Goal: Task Accomplishment & Management: Manage account settings

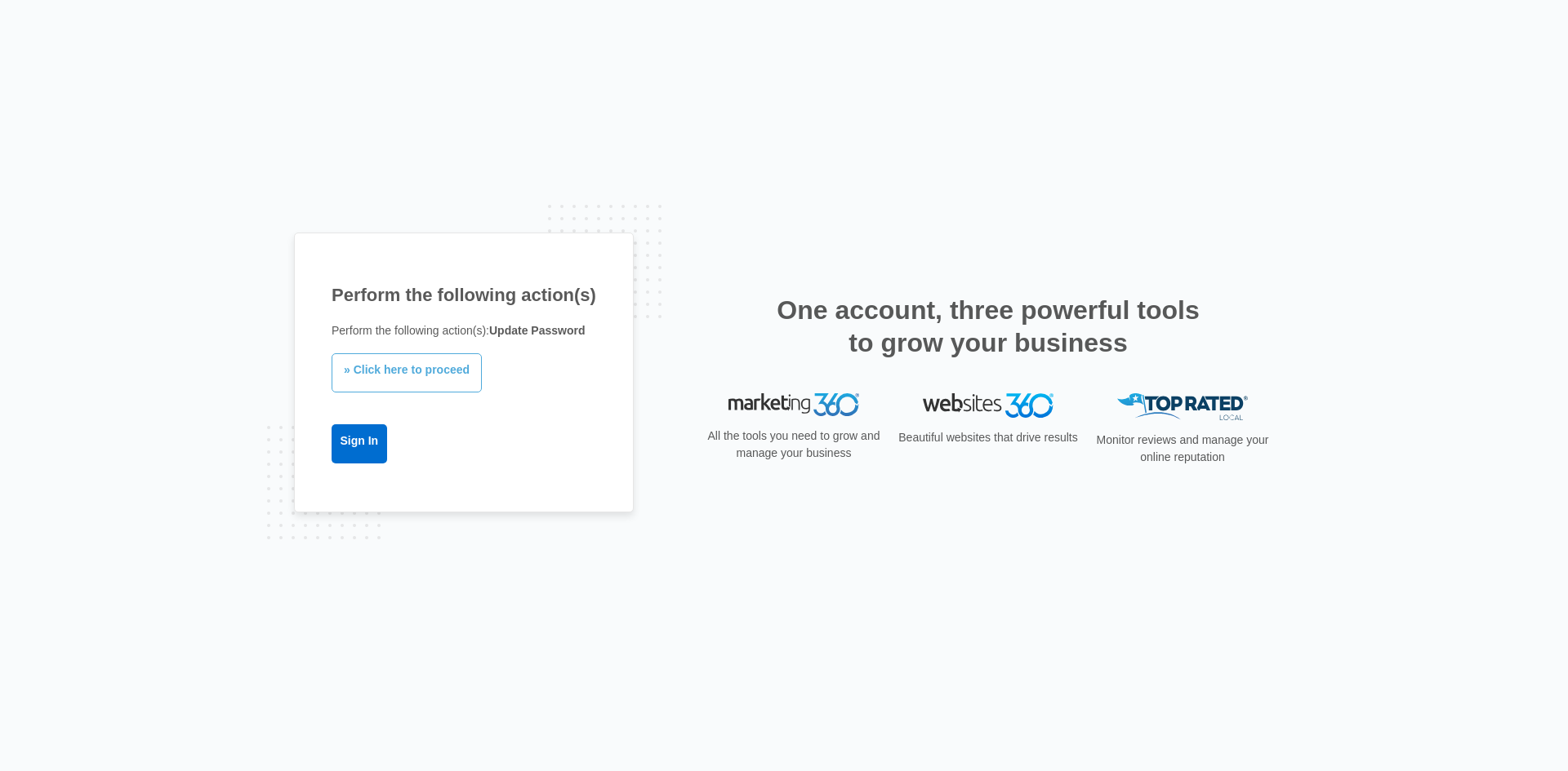
click at [401, 379] on link "» Click here to proceed" at bounding box center [406, 373] width 150 height 39
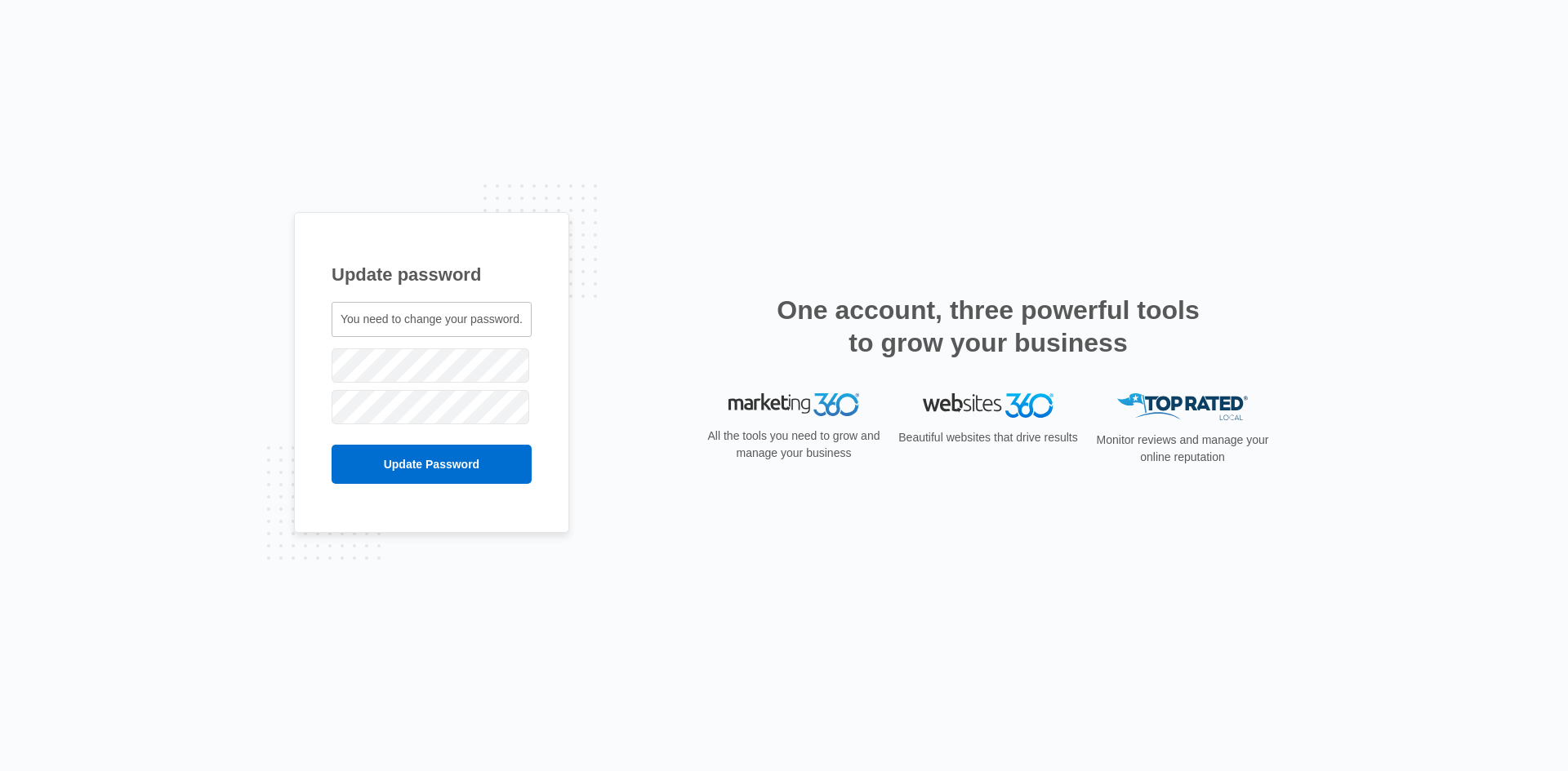
click at [436, 322] on span "You need to change your password." at bounding box center [432, 319] width 182 height 13
click at [343, 387] on form "zoyazahan001@gmail.com Update Password" at bounding box center [431, 415] width 200 height 139
click at [434, 467] on input "Update Password" at bounding box center [431, 464] width 200 height 39
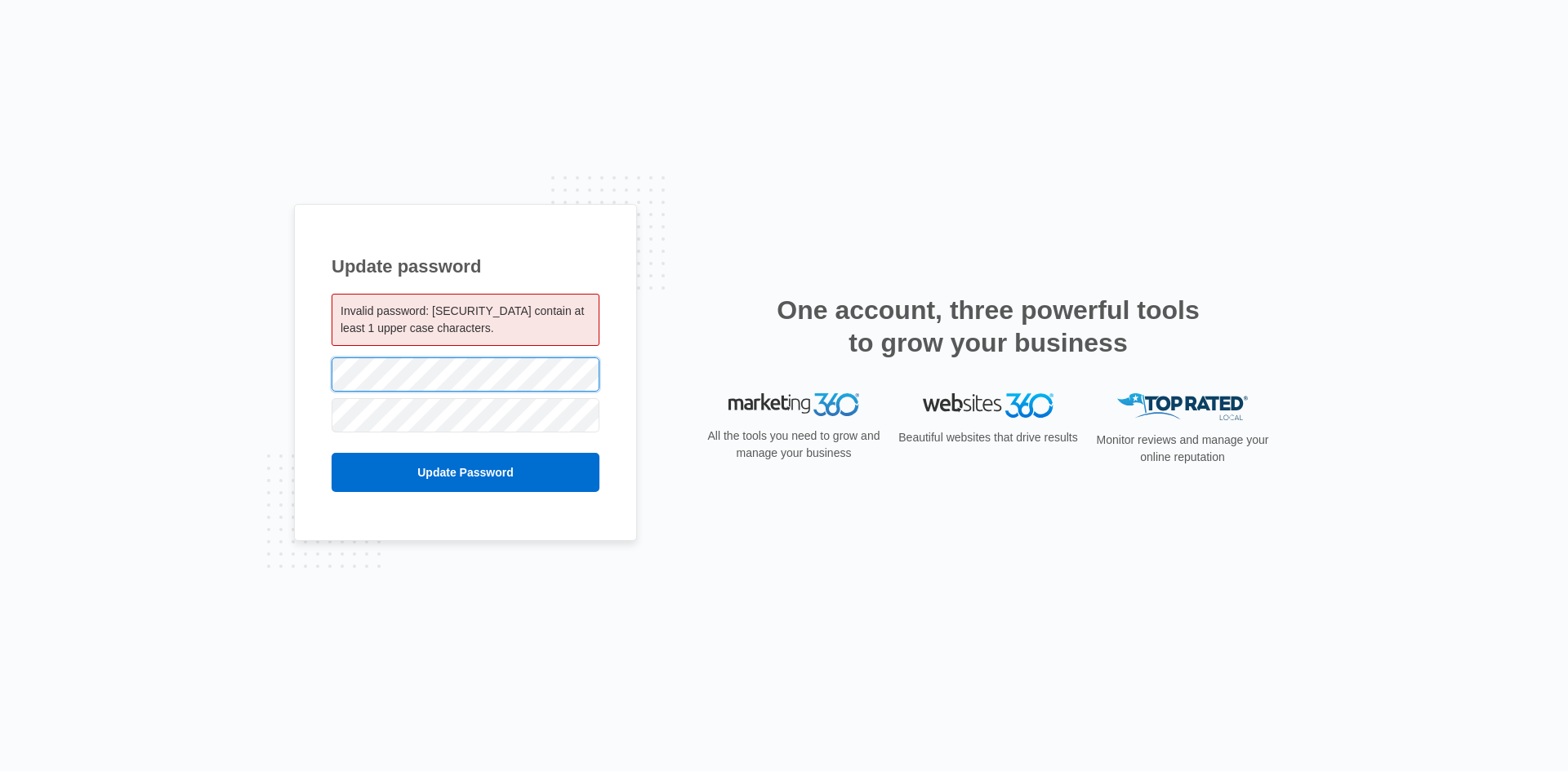
click at [300, 390] on div "Update password Invalid password: must contain at least 1 upper case characters…" at bounding box center [465, 373] width 343 height 338
click at [307, 374] on div "Update password Invalid password: must contain at least 1 upper case characters…" at bounding box center [465, 373] width 343 height 338
click at [323, 381] on div "Update password Invalid password: must contain at least 1 upper case characters…" at bounding box center [465, 373] width 343 height 338
click at [330, 391] on div "Update password Invalid password: must contain at least 1 upper case characters…" at bounding box center [465, 373] width 343 height 338
click at [316, 376] on div "Update password Invalid password: must contain at least 1 upper case characters…" at bounding box center [465, 373] width 343 height 338
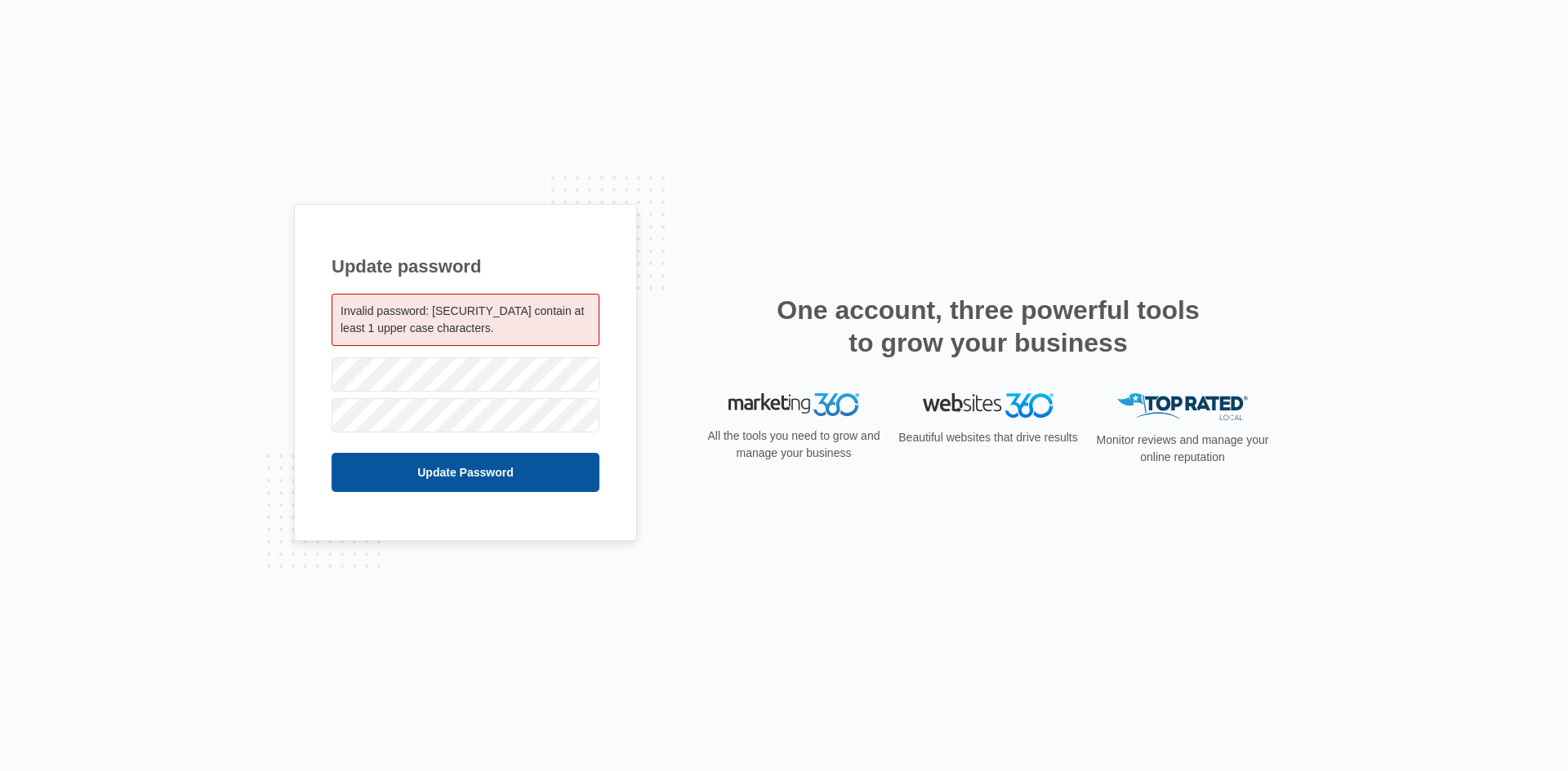
click at [463, 465] on input "Update Password" at bounding box center [464, 473] width 267 height 39
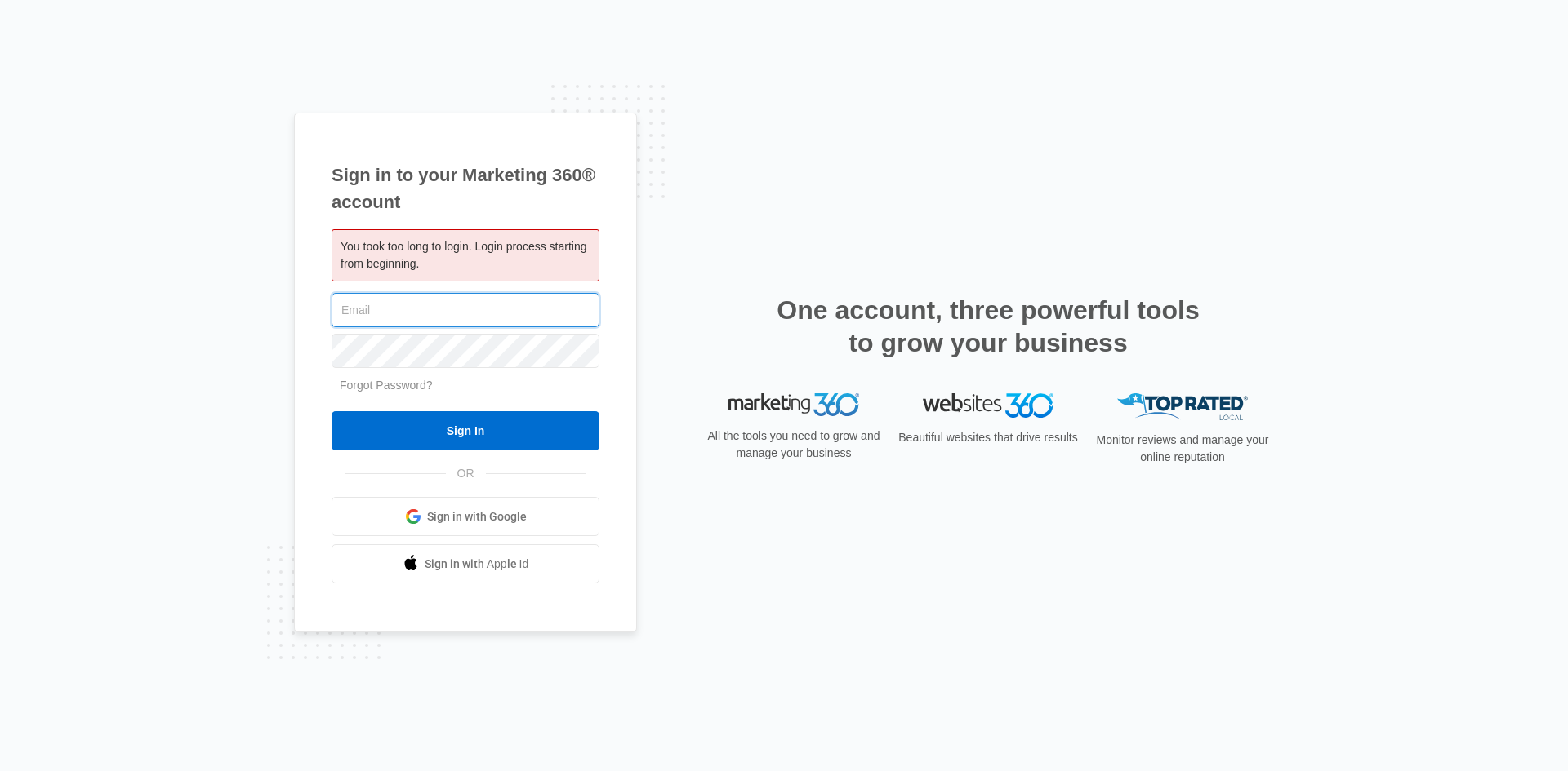
type input "[EMAIL_ADDRESS][DOMAIN_NAME]"
click at [304, 359] on div "Sign in to your Marketing 360® account You took too long to login. Login proces…" at bounding box center [465, 372] width 343 height 521
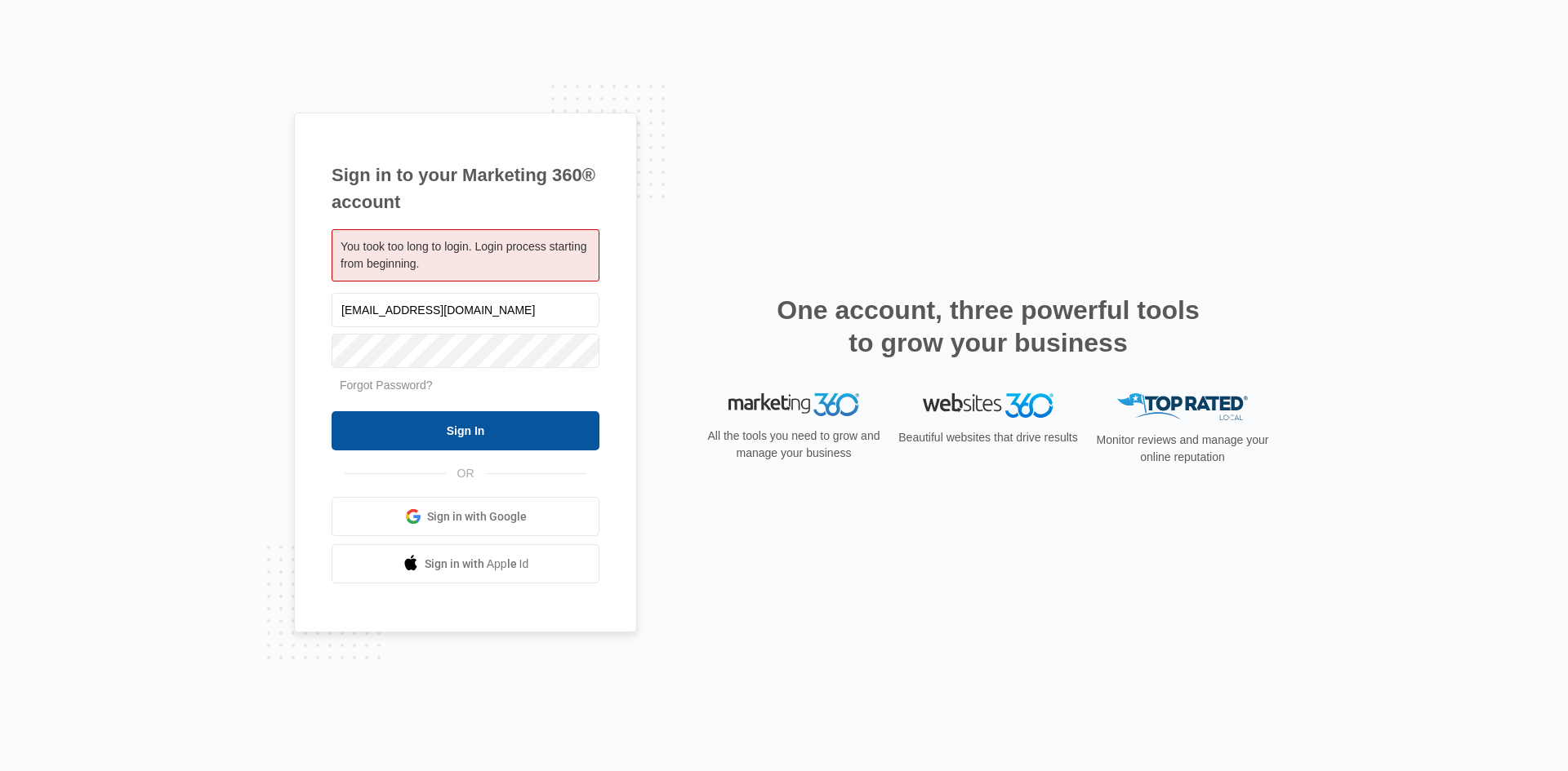
click at [388, 431] on input "Sign In" at bounding box center [464, 431] width 267 height 39
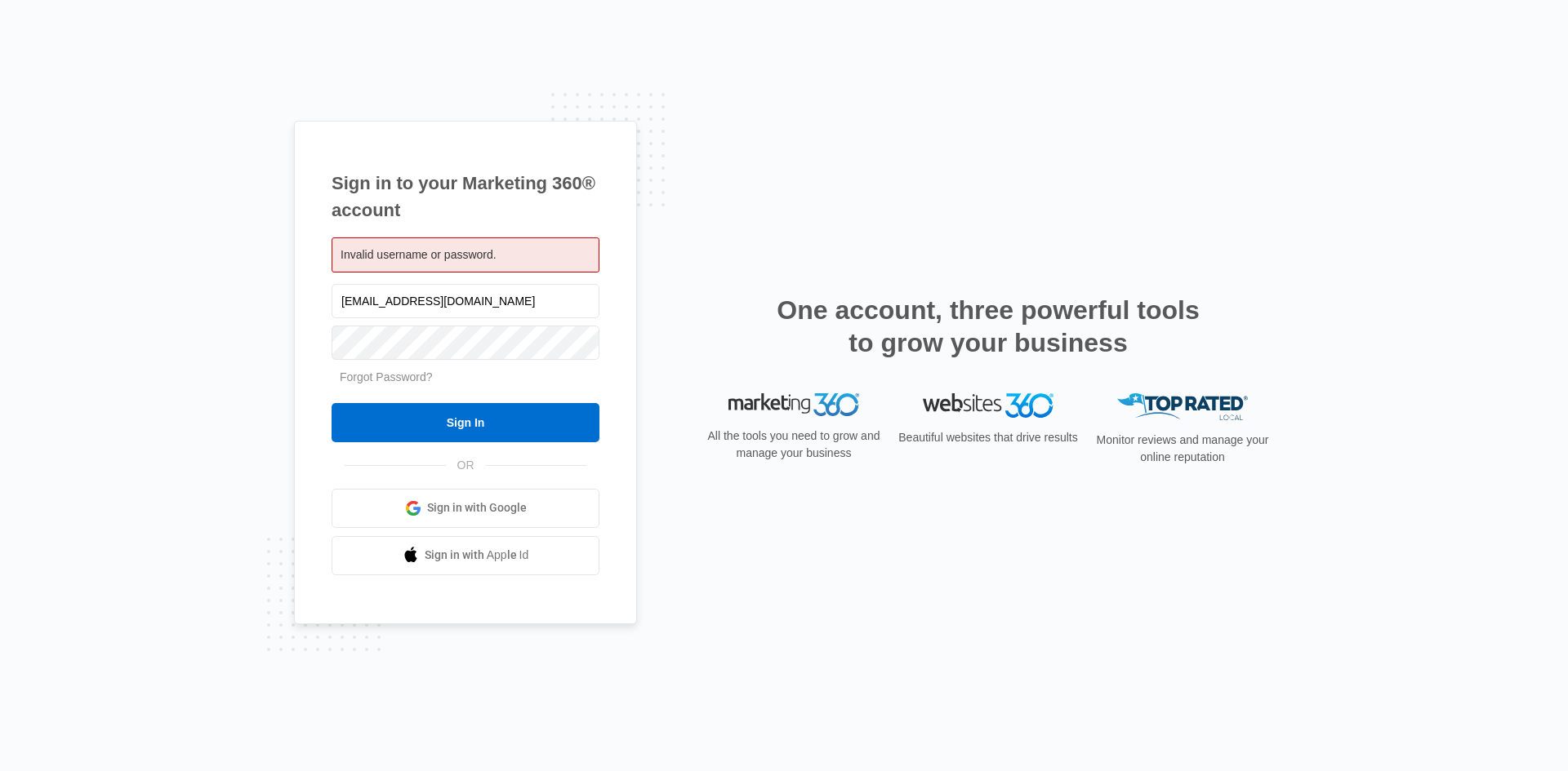
click at [444, 509] on span "Sign in with Google" at bounding box center [477, 508] width 99 height 17
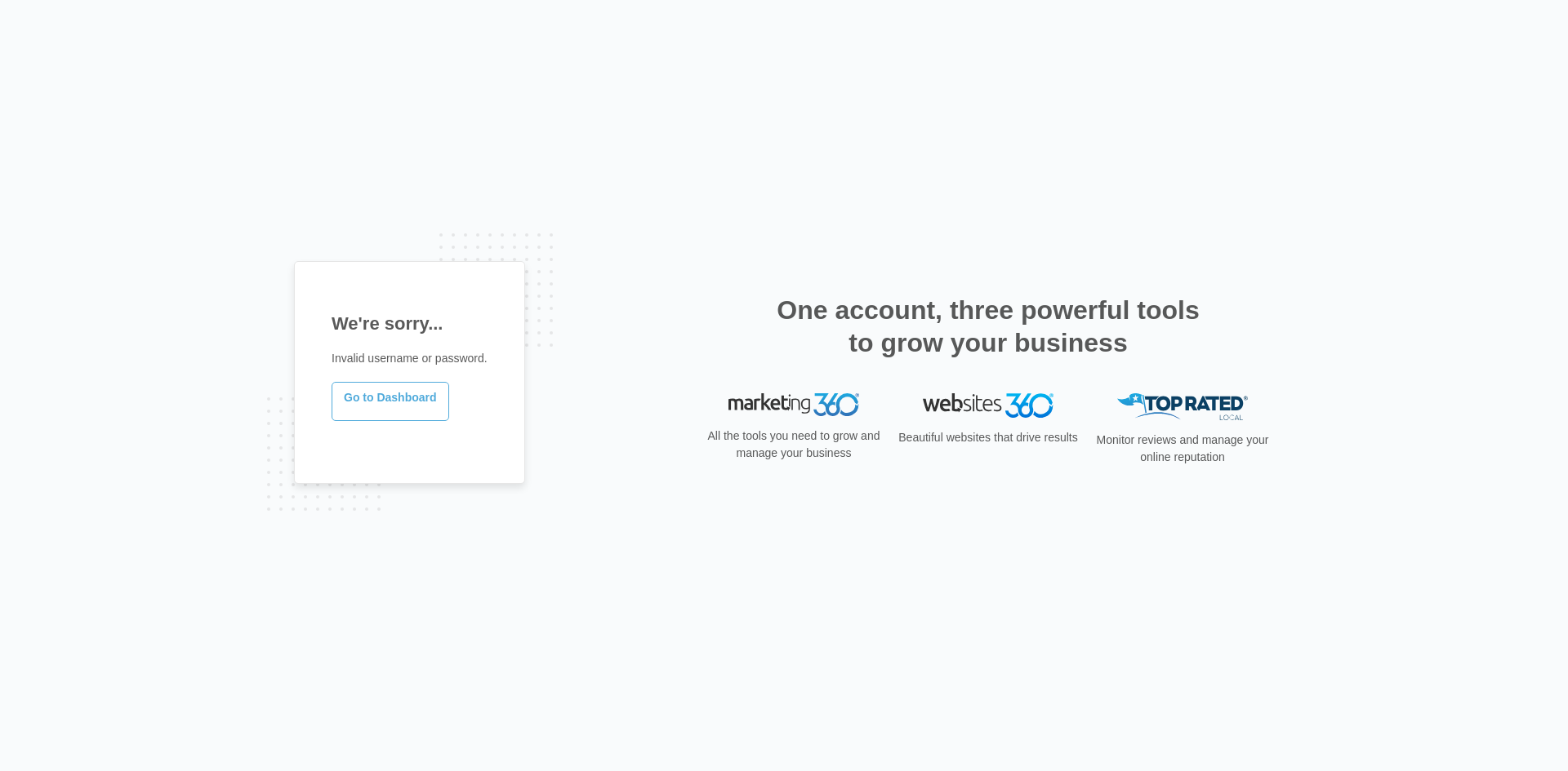
click at [402, 394] on link "Go to Dashboard" at bounding box center [389, 401] width 117 height 39
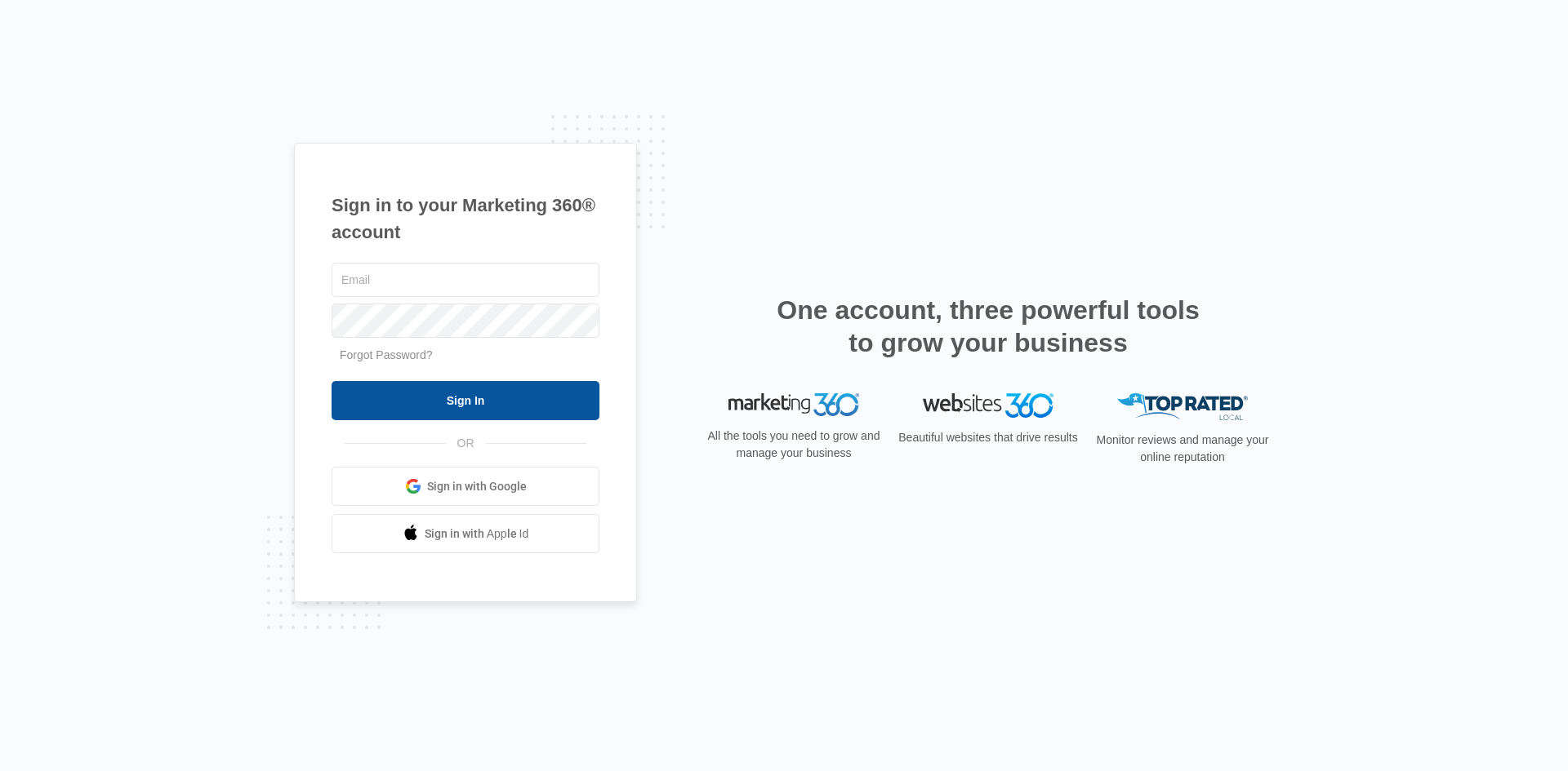
type input "[EMAIL_ADDRESS][DOMAIN_NAME]"
click at [436, 412] on input "Sign In" at bounding box center [464, 401] width 267 height 39
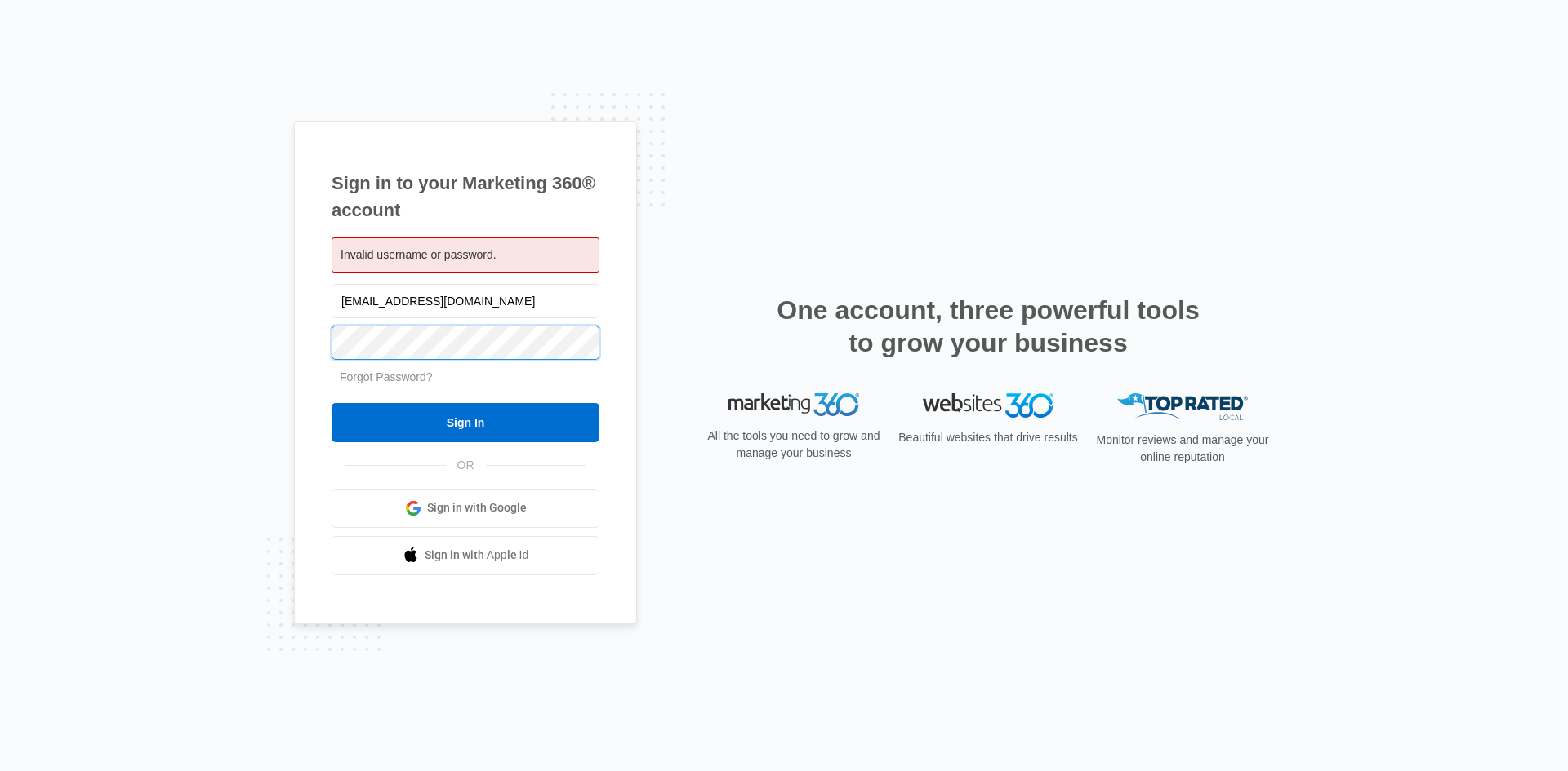
click at [322, 352] on div "Sign in to your Marketing 360® account Invalid username or password. zoyazahan0…" at bounding box center [465, 372] width 343 height 504
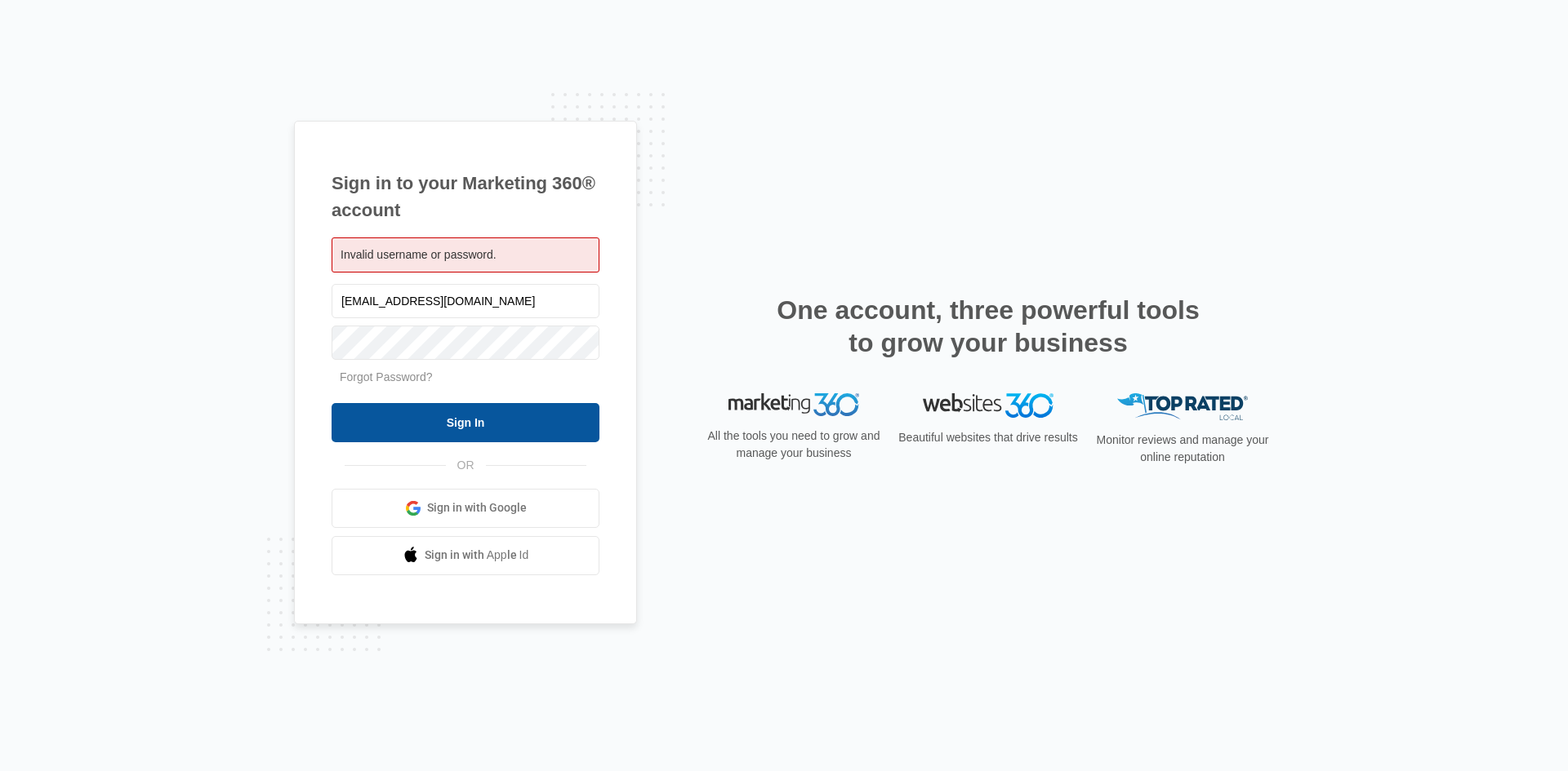
click at [381, 422] on input "Sign In" at bounding box center [464, 423] width 267 height 39
click at [450, 507] on span "Sign in with Google" at bounding box center [477, 508] width 99 height 17
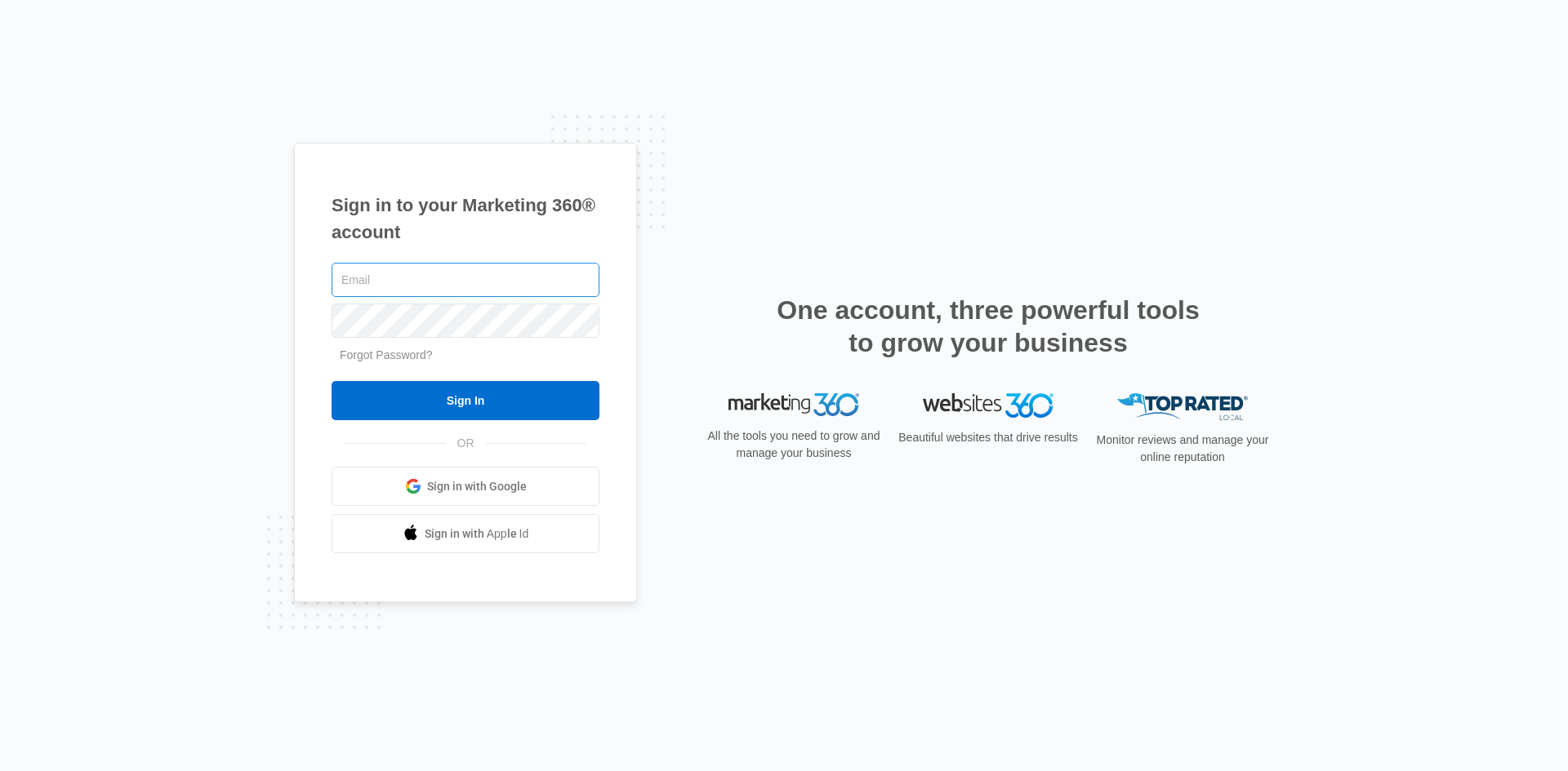
type input "[EMAIL_ADDRESS][DOMAIN_NAME]"
click at [457, 290] on input "[EMAIL_ADDRESS][DOMAIN_NAME]" at bounding box center [464, 280] width 267 height 35
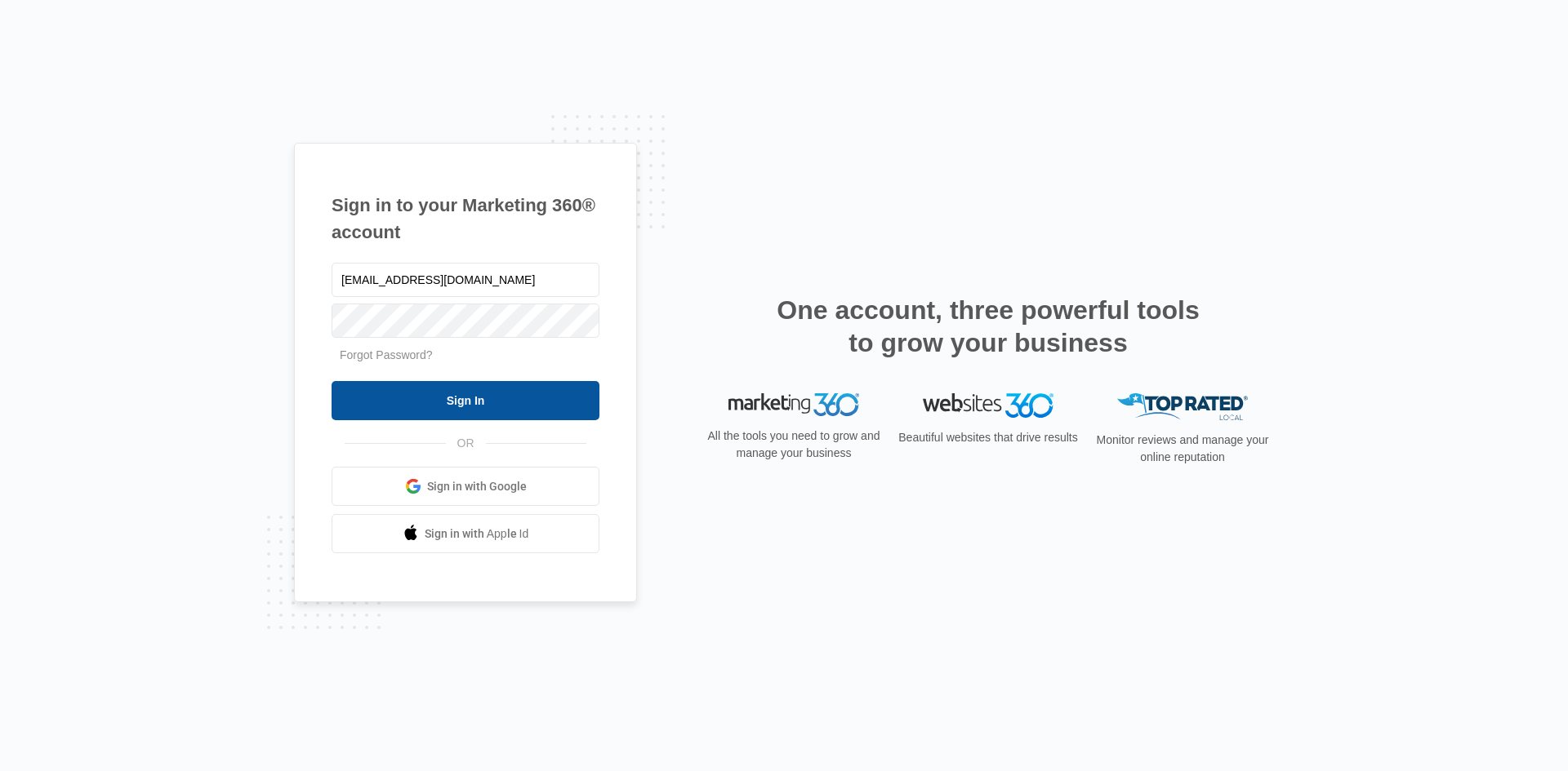
click at [444, 400] on input "Sign In" at bounding box center [464, 401] width 267 height 39
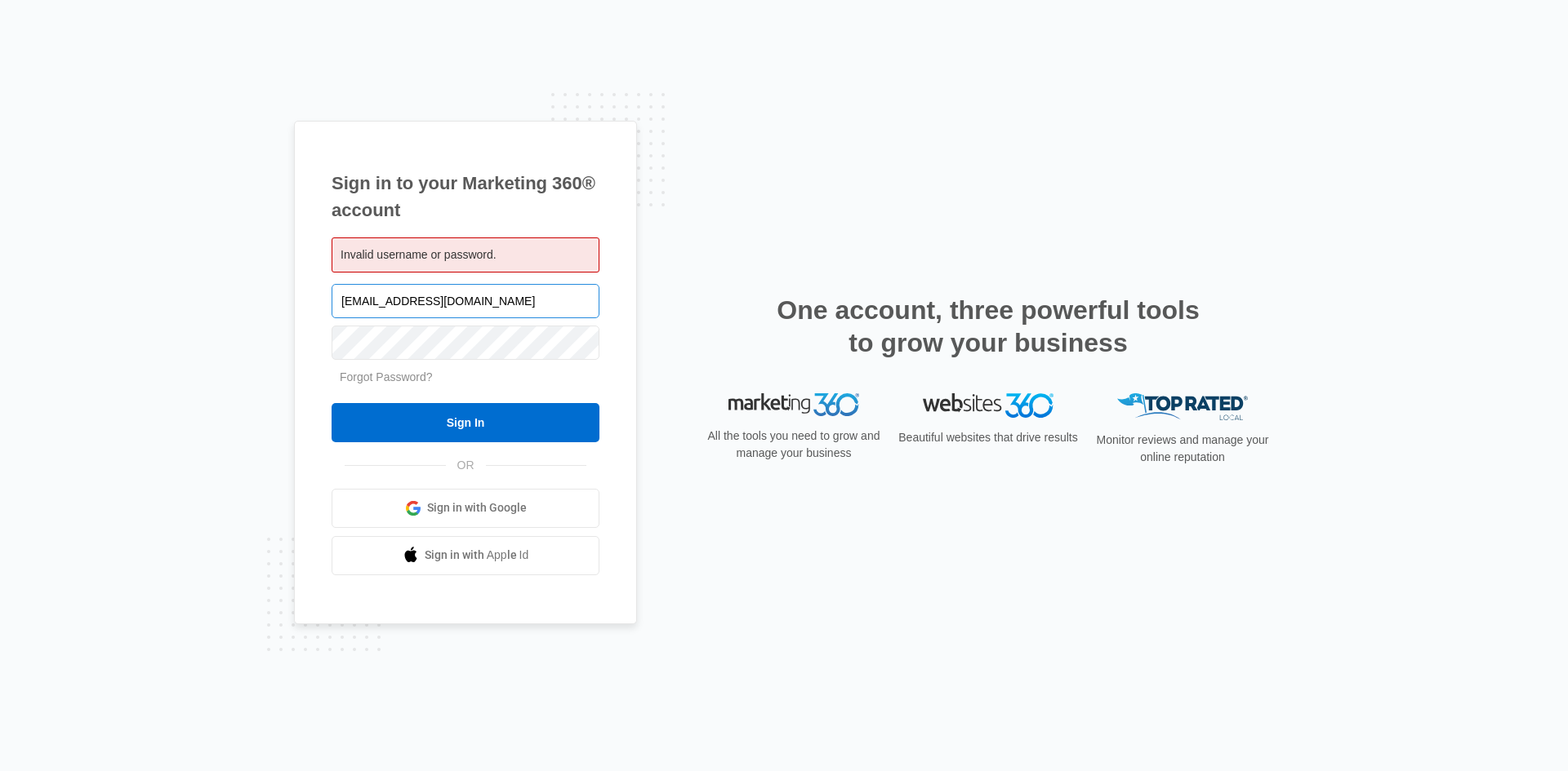
click at [507, 297] on input "[EMAIL_ADDRESS][DOMAIN_NAME]" at bounding box center [464, 301] width 267 height 35
drag, startPoint x: 507, startPoint y: 297, endPoint x: 331, endPoint y: 310, distance: 176.5
click at [331, 310] on input "[EMAIL_ADDRESS][DOMAIN_NAME]" at bounding box center [464, 301] width 267 height 35
click at [529, 511] on link "Sign in with Google" at bounding box center [464, 508] width 267 height 39
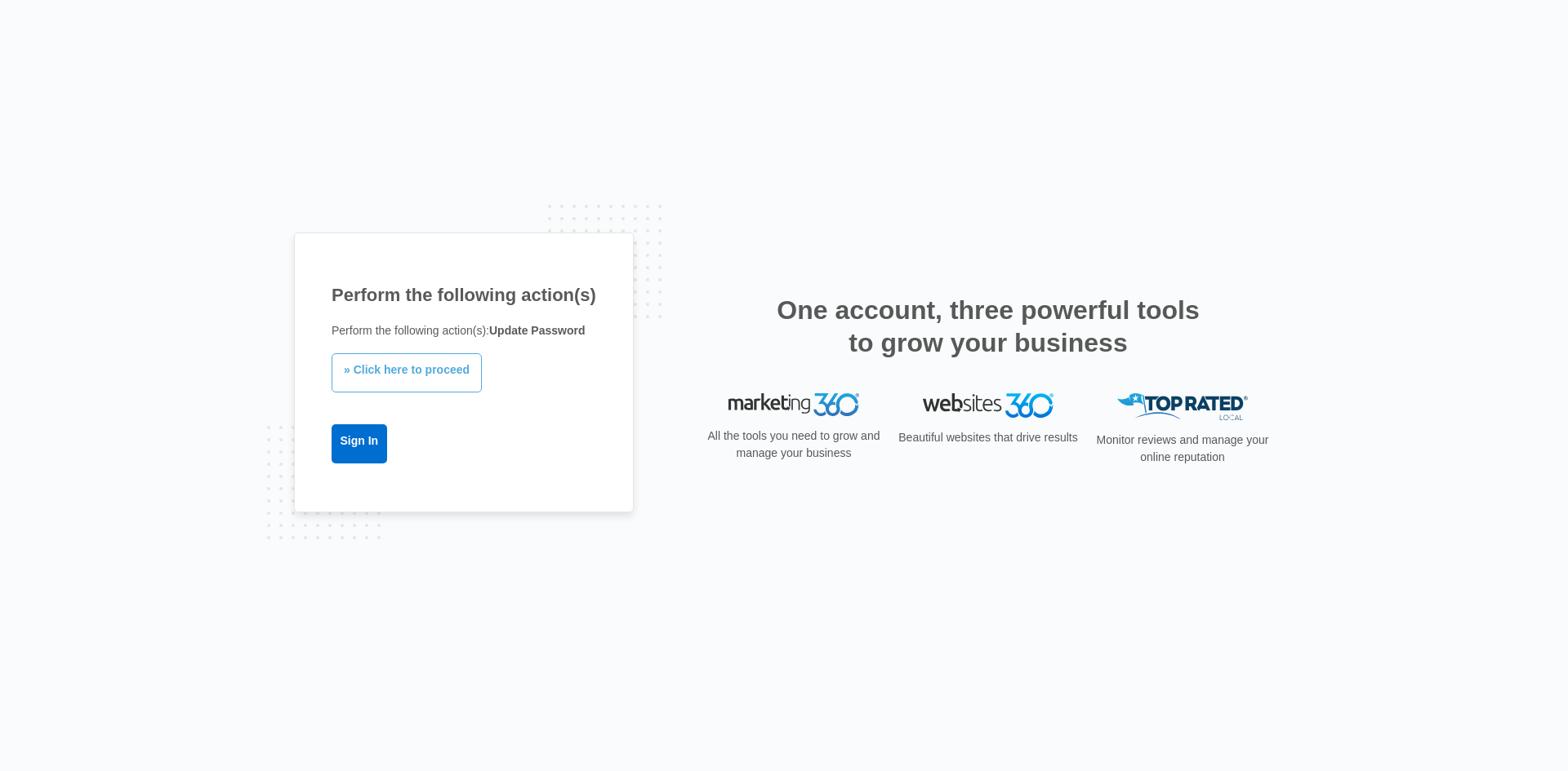
click at [401, 380] on link "» Click here to proceed" at bounding box center [406, 373] width 150 height 39
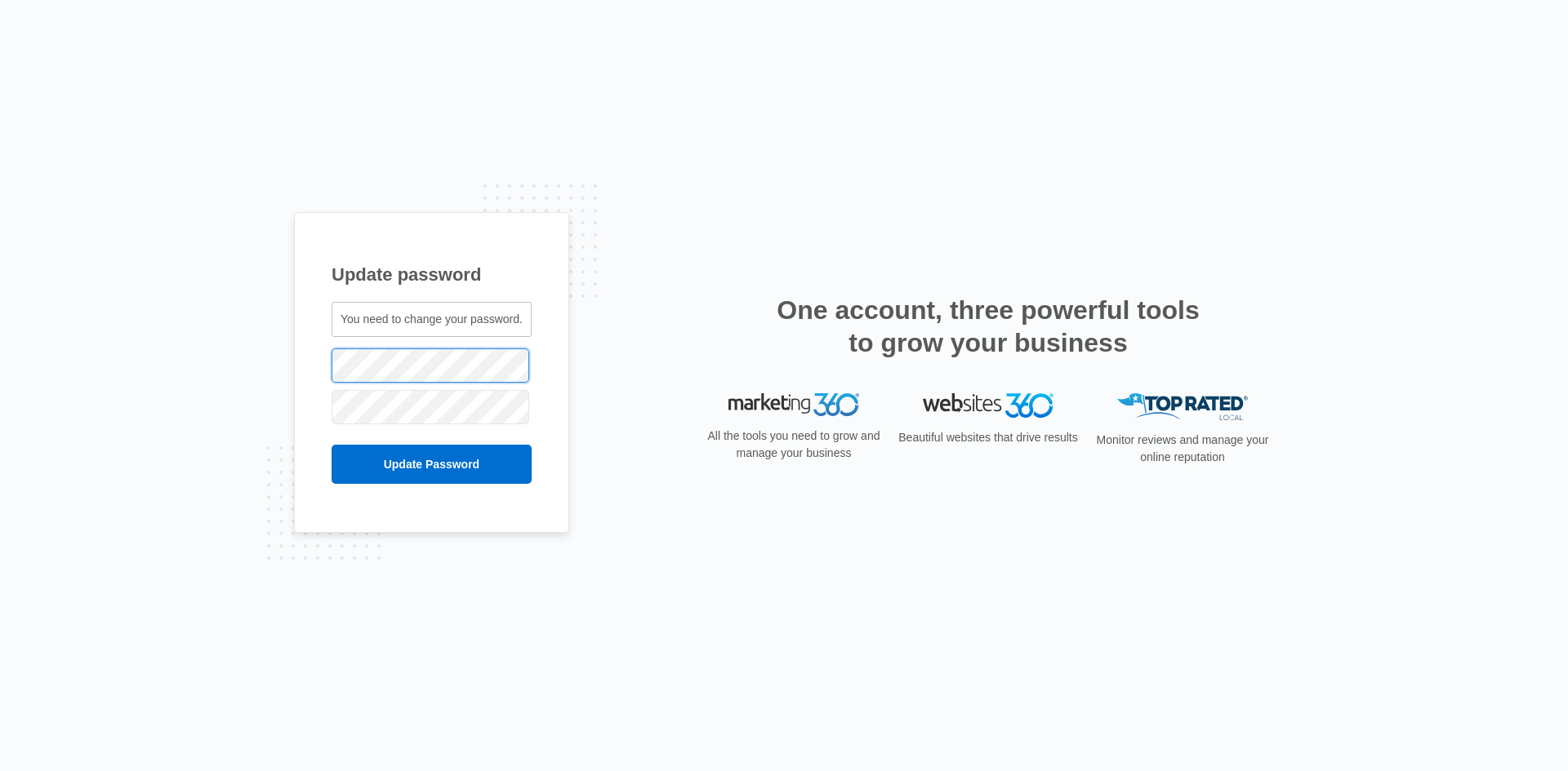
click at [281, 381] on div "Update password You need to change your password. [EMAIL_ADDRESS][DOMAIN_NAME]" at bounding box center [784, 386] width 1568 height 771
click at [384, 472] on input "Update Password" at bounding box center [431, 464] width 200 height 39
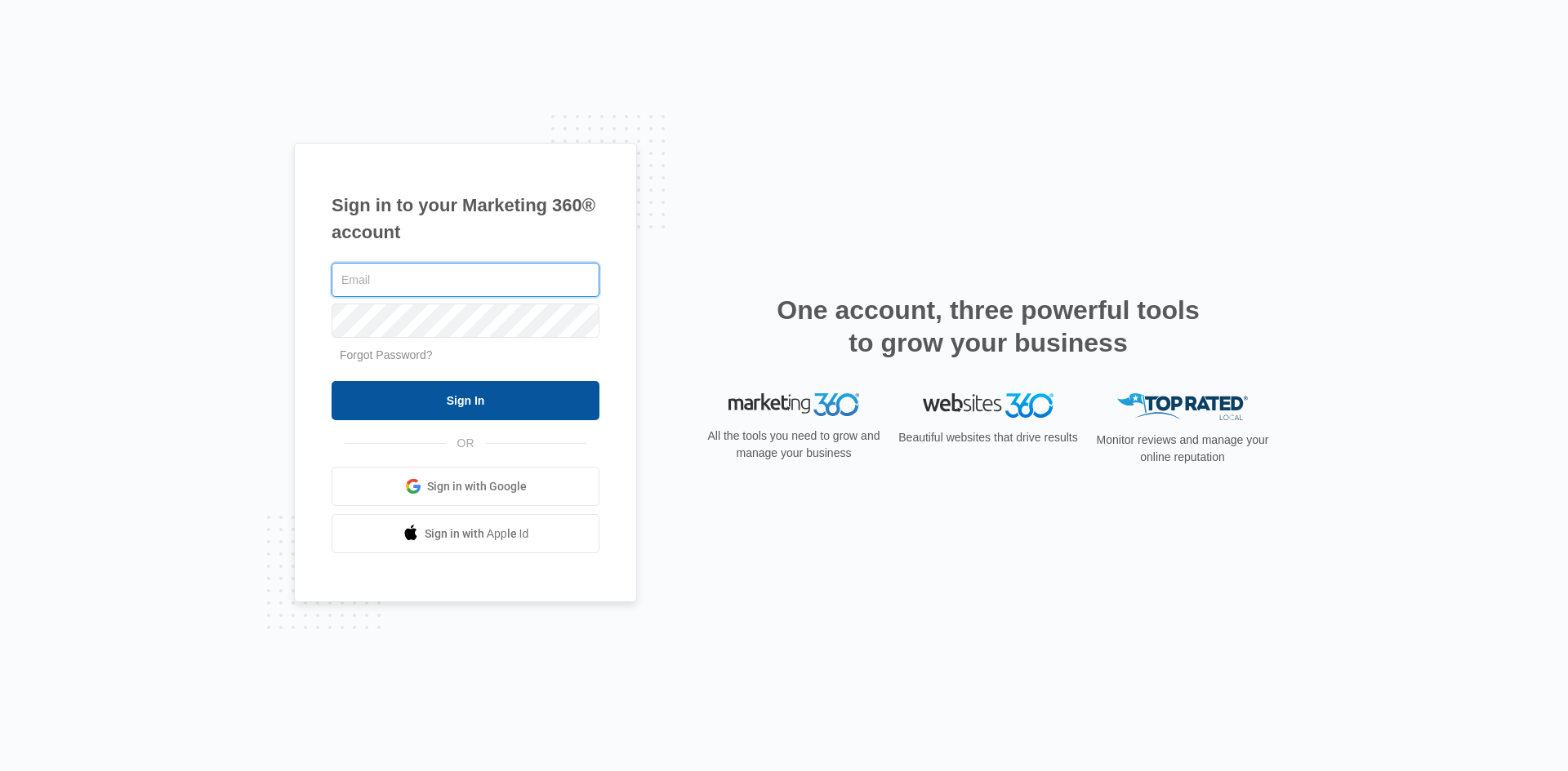
type input "[EMAIL_ADDRESS][DOMAIN_NAME]"
click at [471, 395] on input "Sign In" at bounding box center [464, 401] width 267 height 39
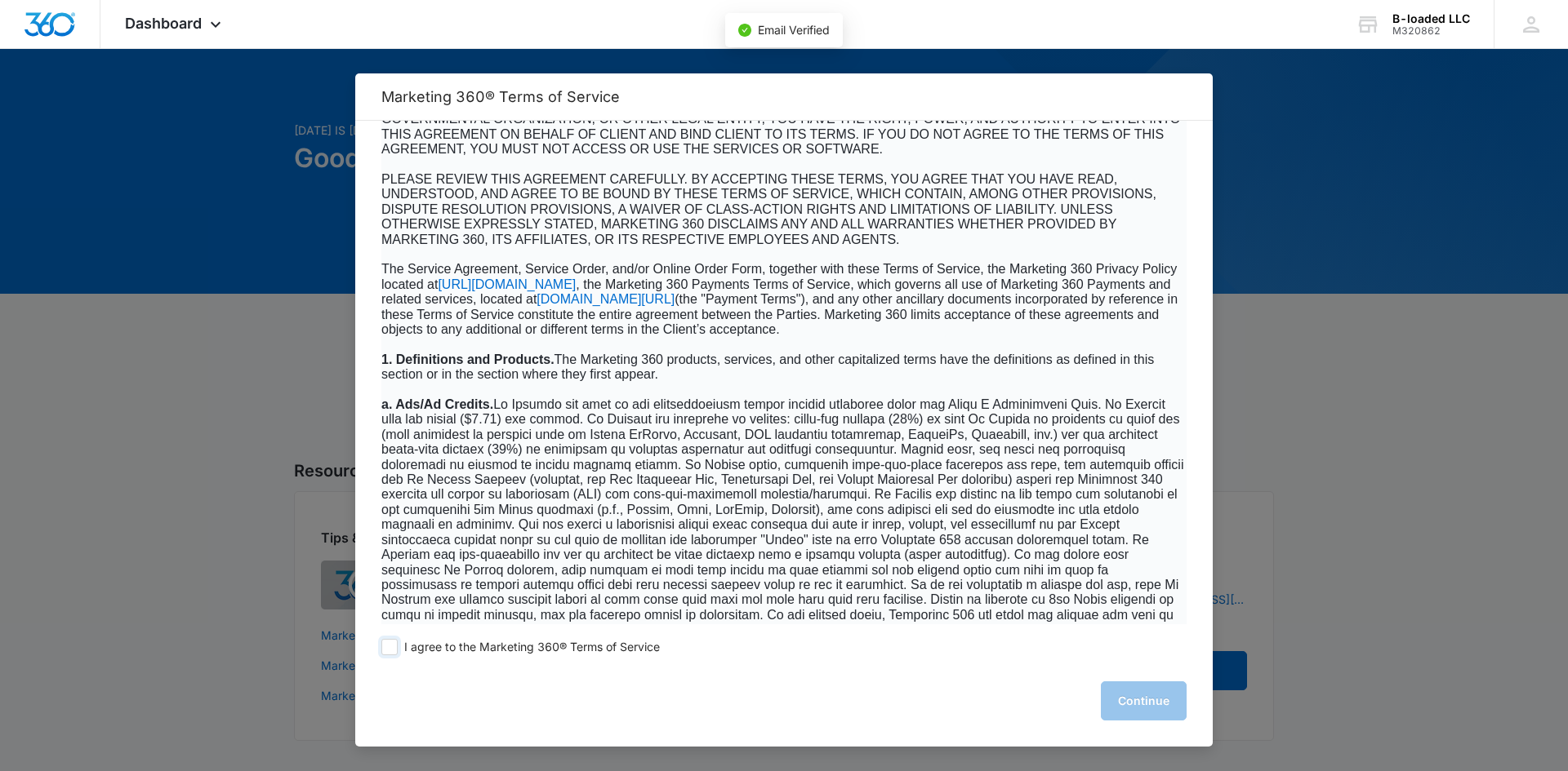
click at [381, 648] on span at bounding box center [388, 646] width 16 height 16
click at [381, 648] on input "I agree to the Marketing 360® Terms of Service" at bounding box center [388, 646] width 16 height 16
checkbox input "true"
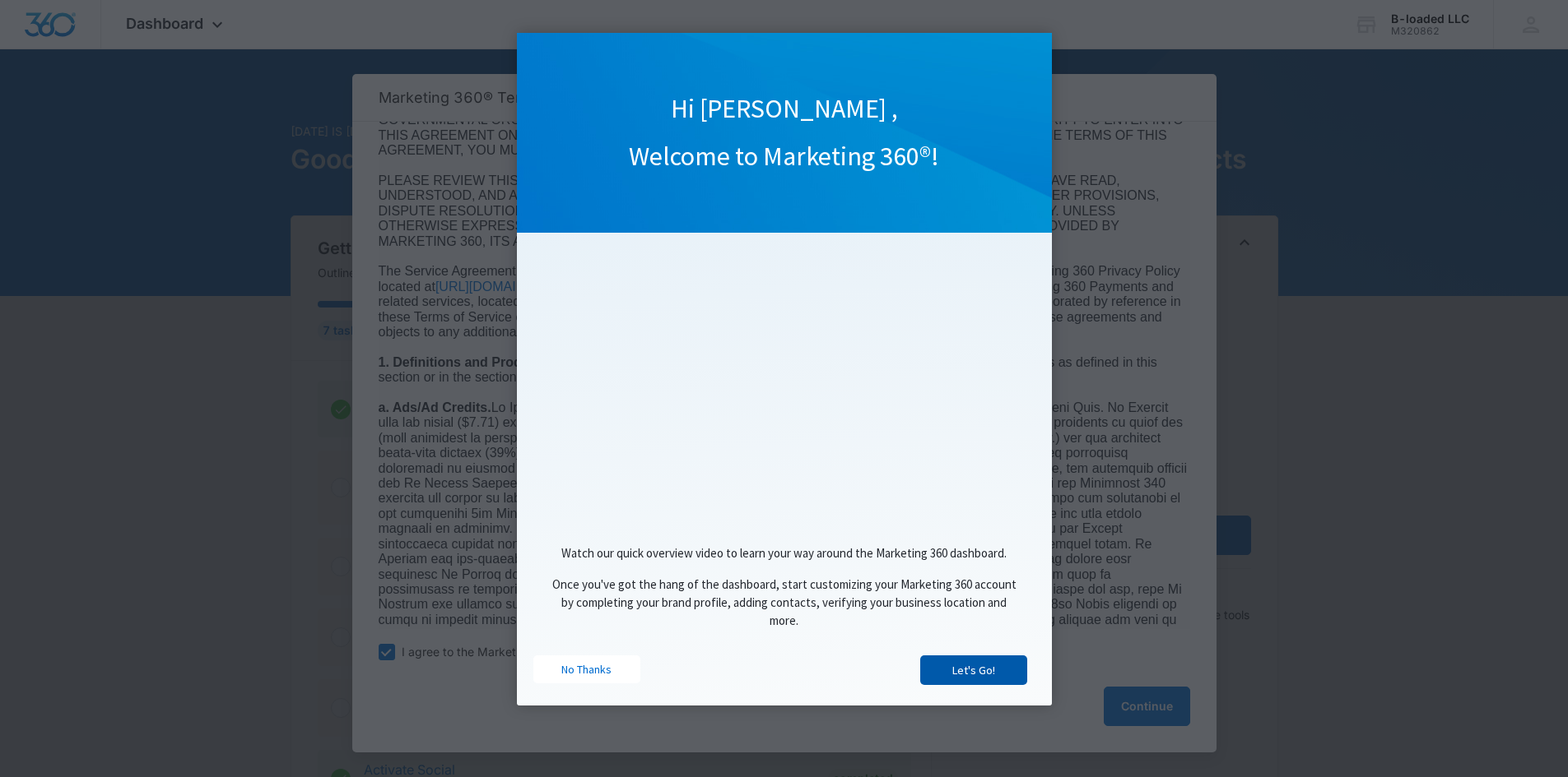
click at [972, 672] on link "Let's Go!" at bounding box center [973, 670] width 107 height 29
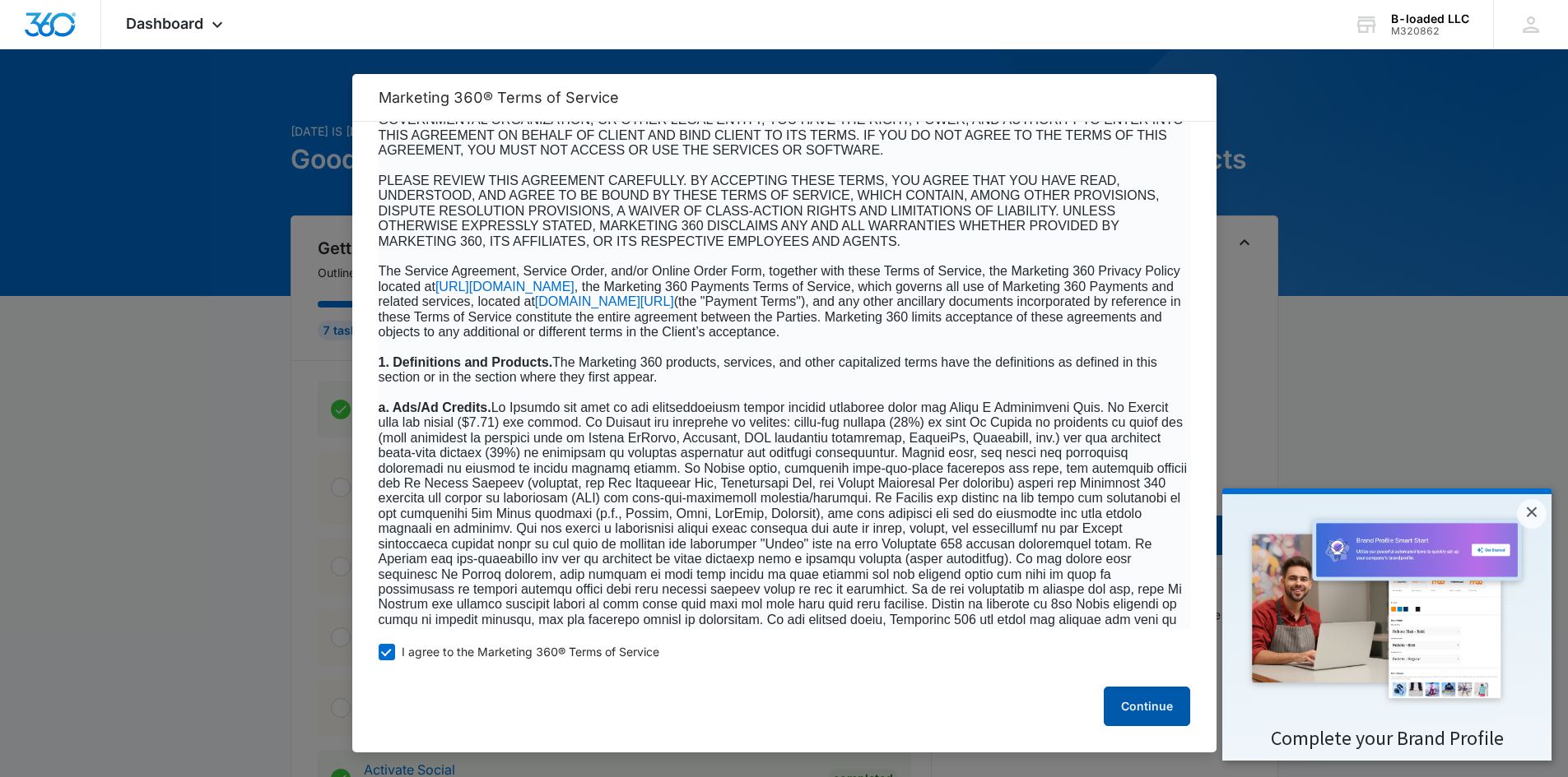
click at [1133, 702] on button "Continue" at bounding box center [1146, 707] width 86 height 40
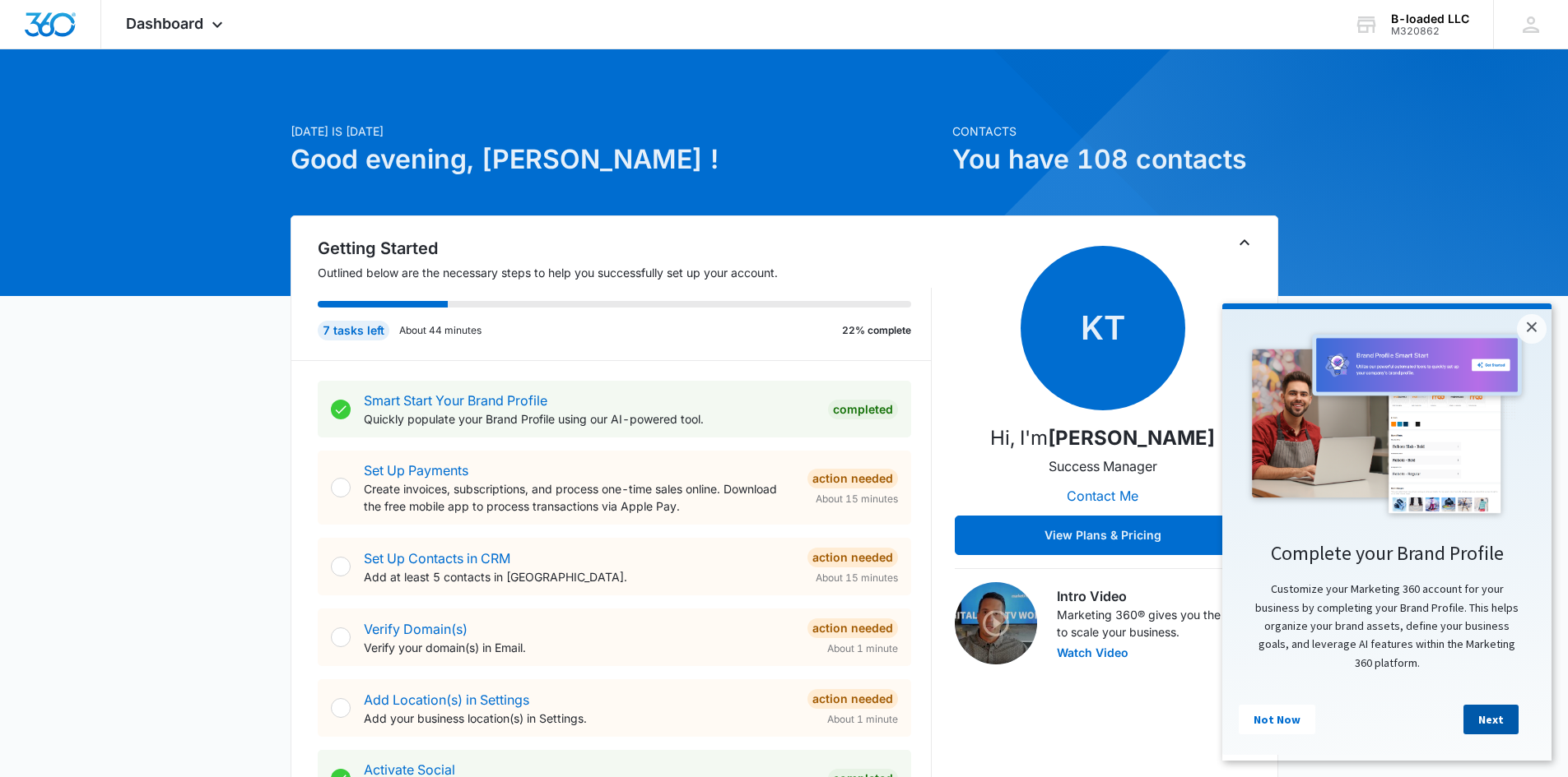
click at [1491, 723] on link "Next" at bounding box center [1490, 719] width 55 height 29
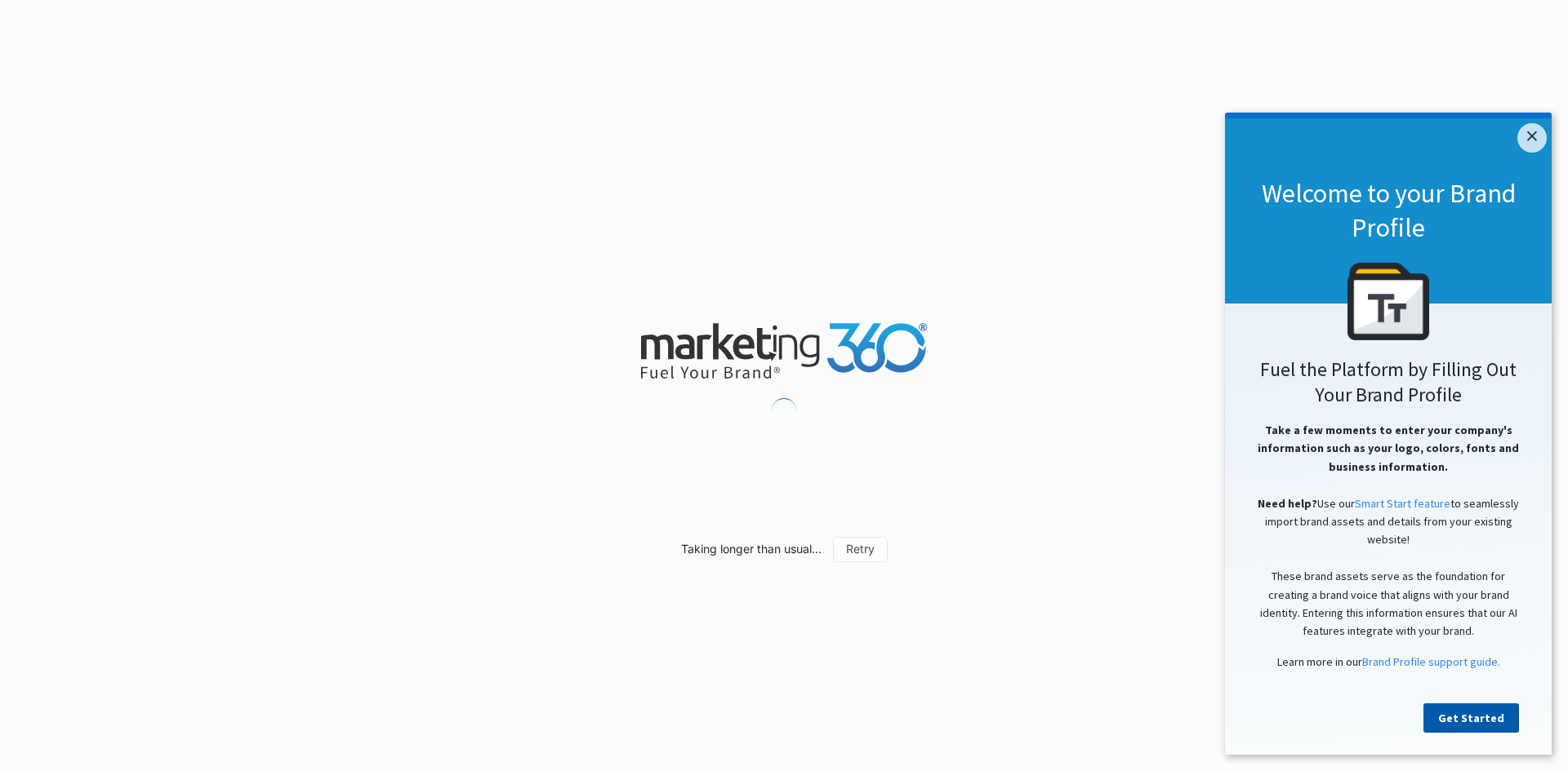
click at [1471, 718] on link "Get Started" at bounding box center [1471, 718] width 96 height 29
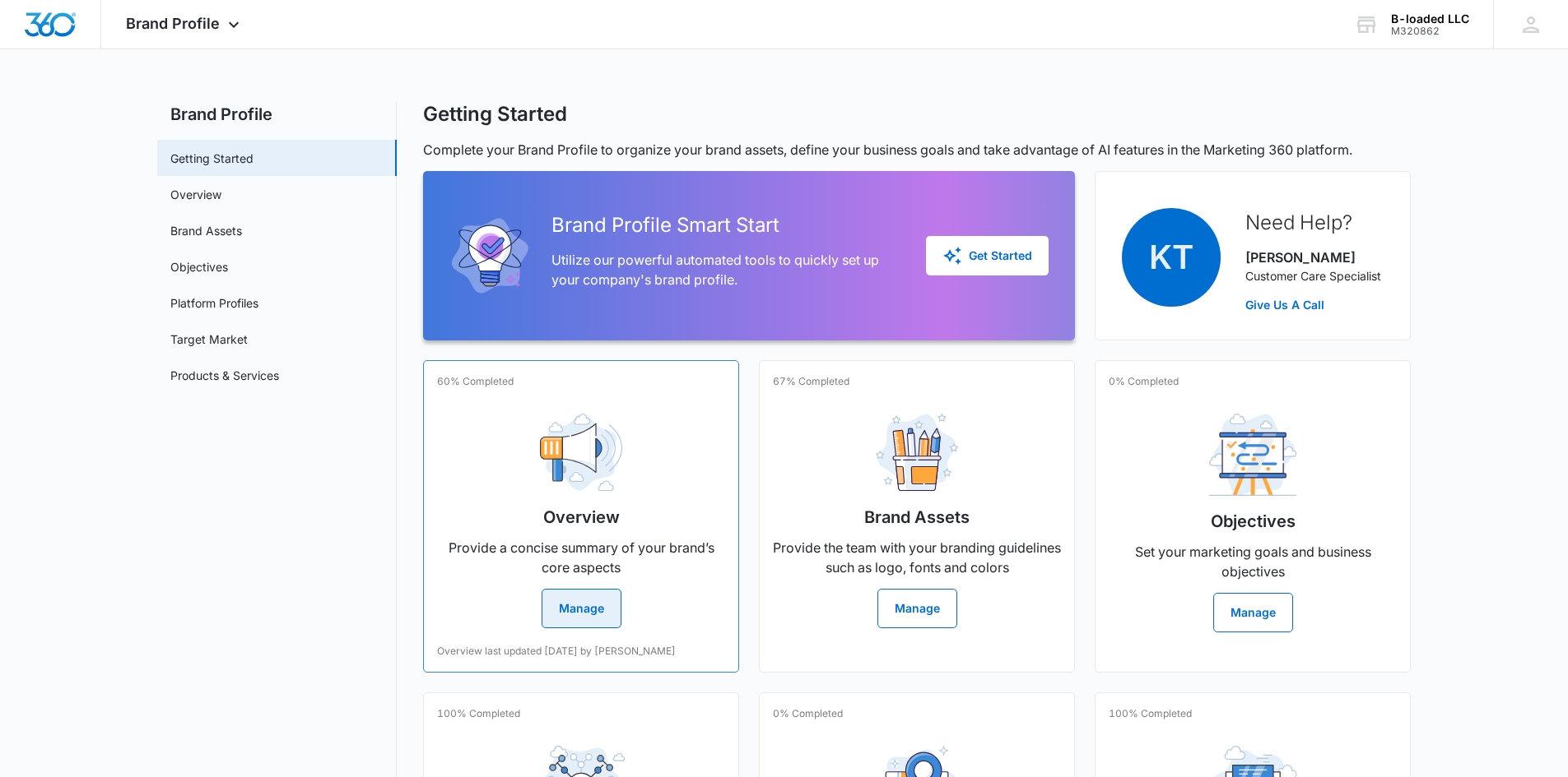
click at [584, 547] on p "Provide a concise summary of your brand’s core aspects" at bounding box center [581, 558] width 288 height 40
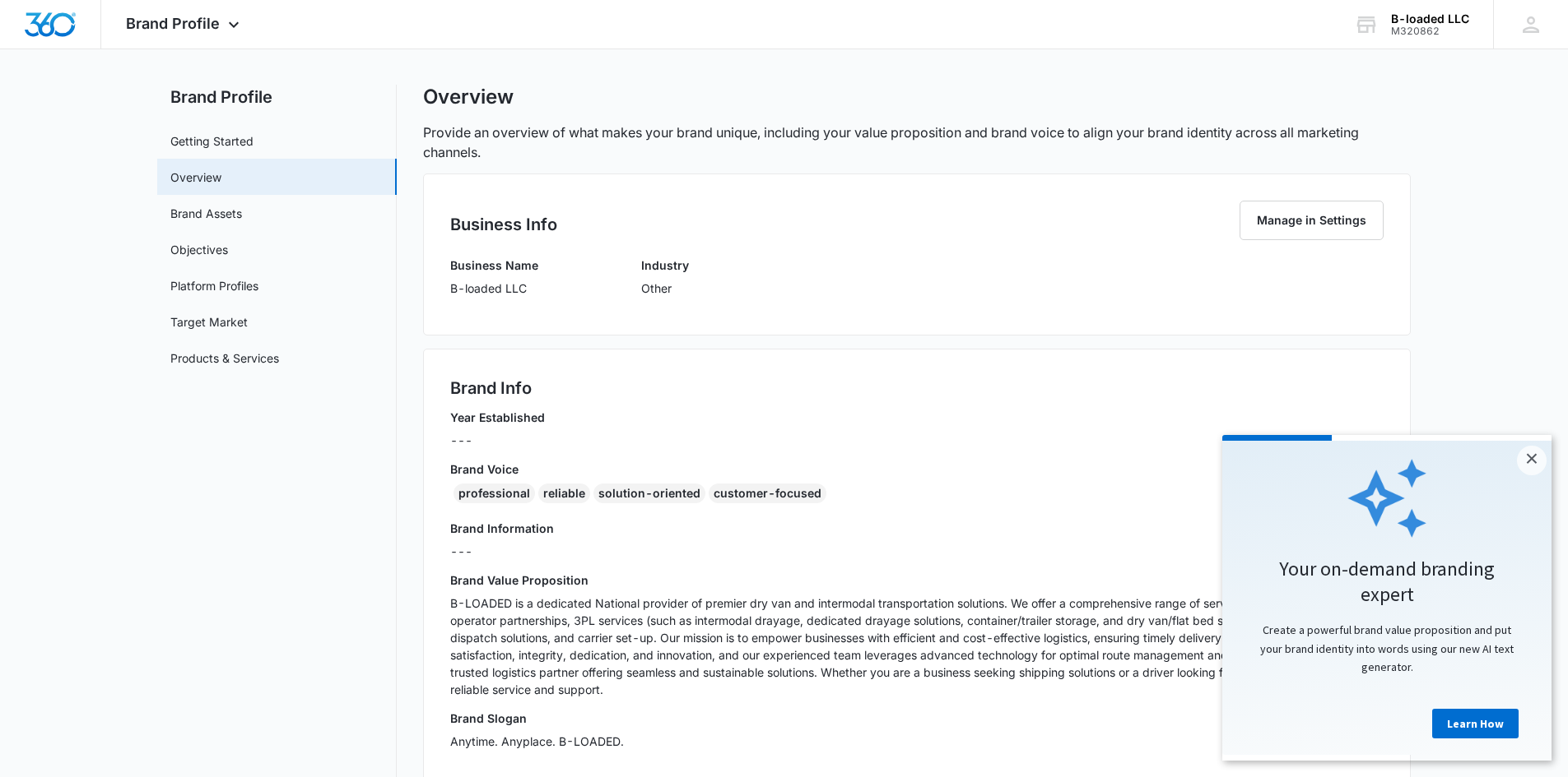
scroll to position [9, 0]
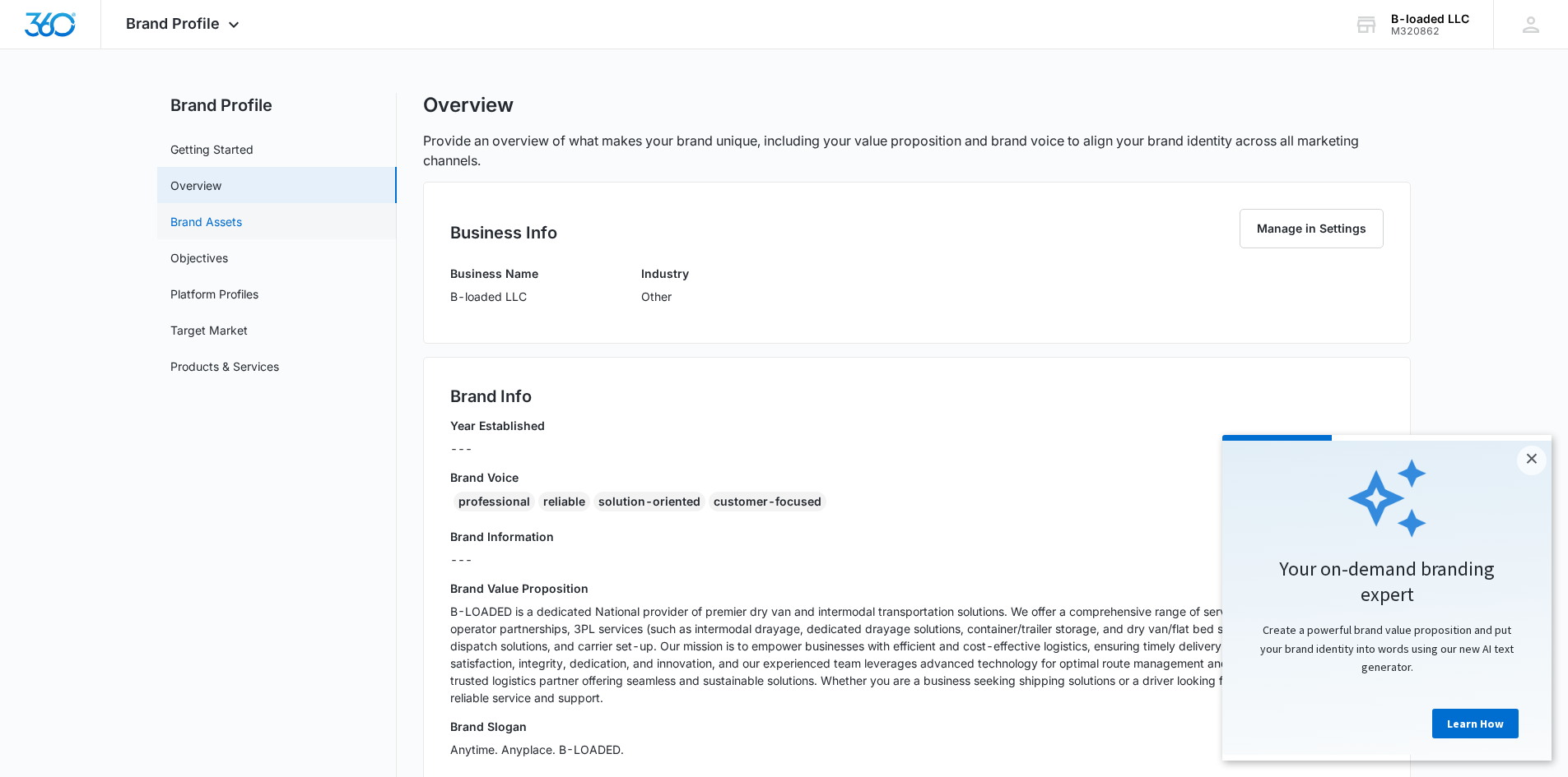
click at [235, 226] on link "Brand Assets" at bounding box center [206, 221] width 72 height 17
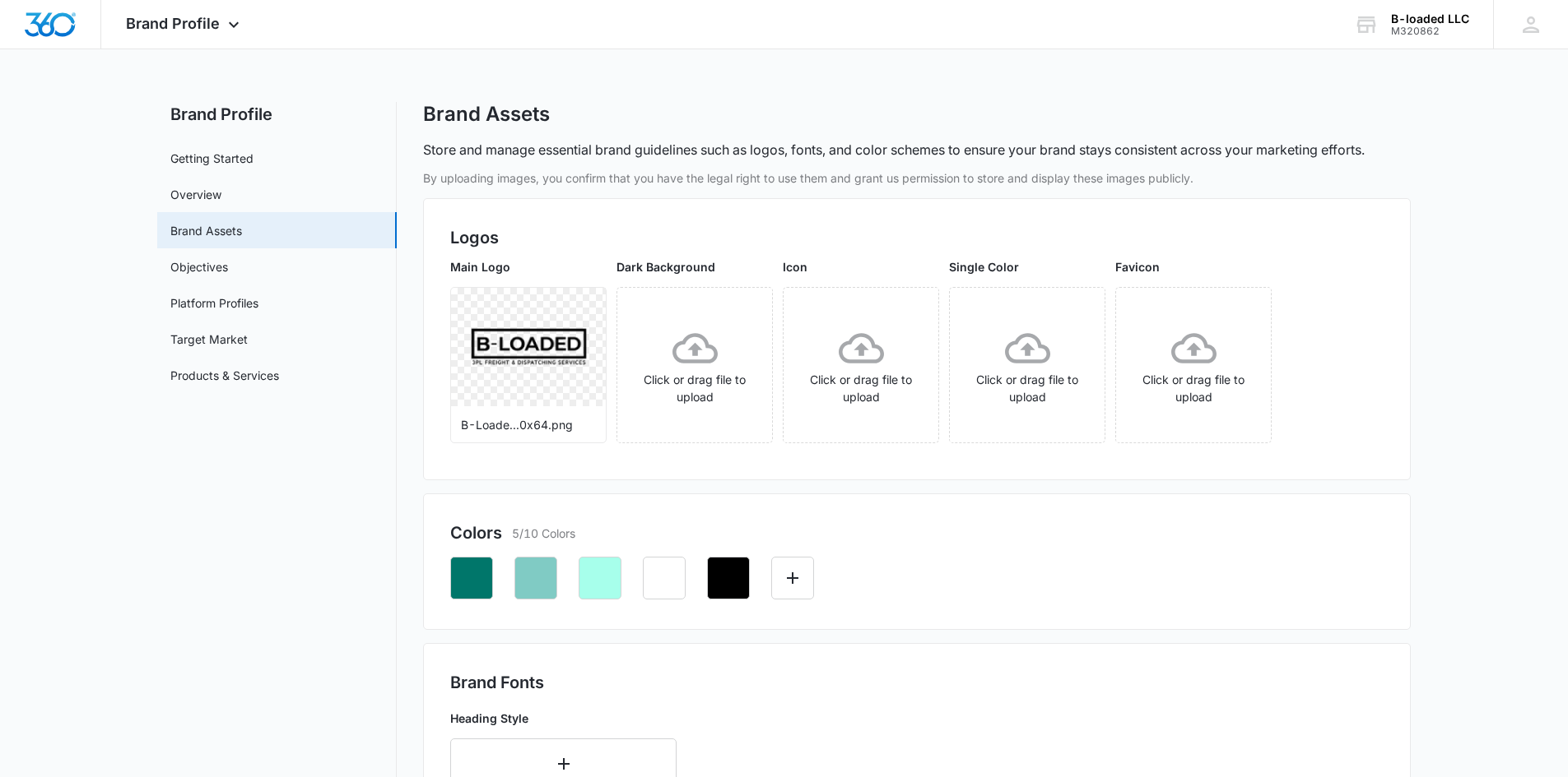
click at [681, 273] on p "Dark Background" at bounding box center [694, 267] width 156 height 17
click at [187, 258] on link "Objectives" at bounding box center [199, 267] width 58 height 17
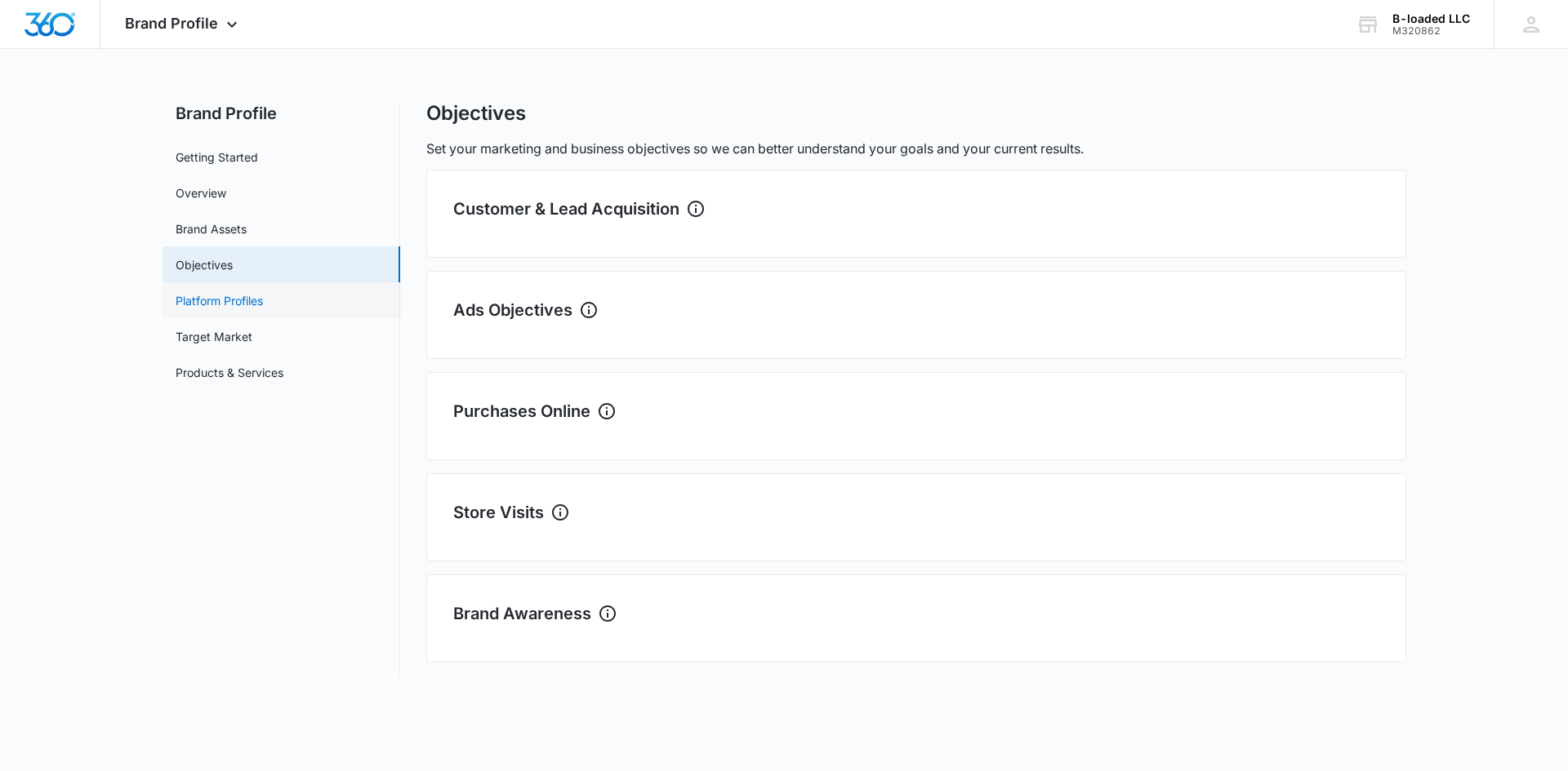
click at [222, 303] on link "Platform Profiles" at bounding box center [219, 301] width 87 height 17
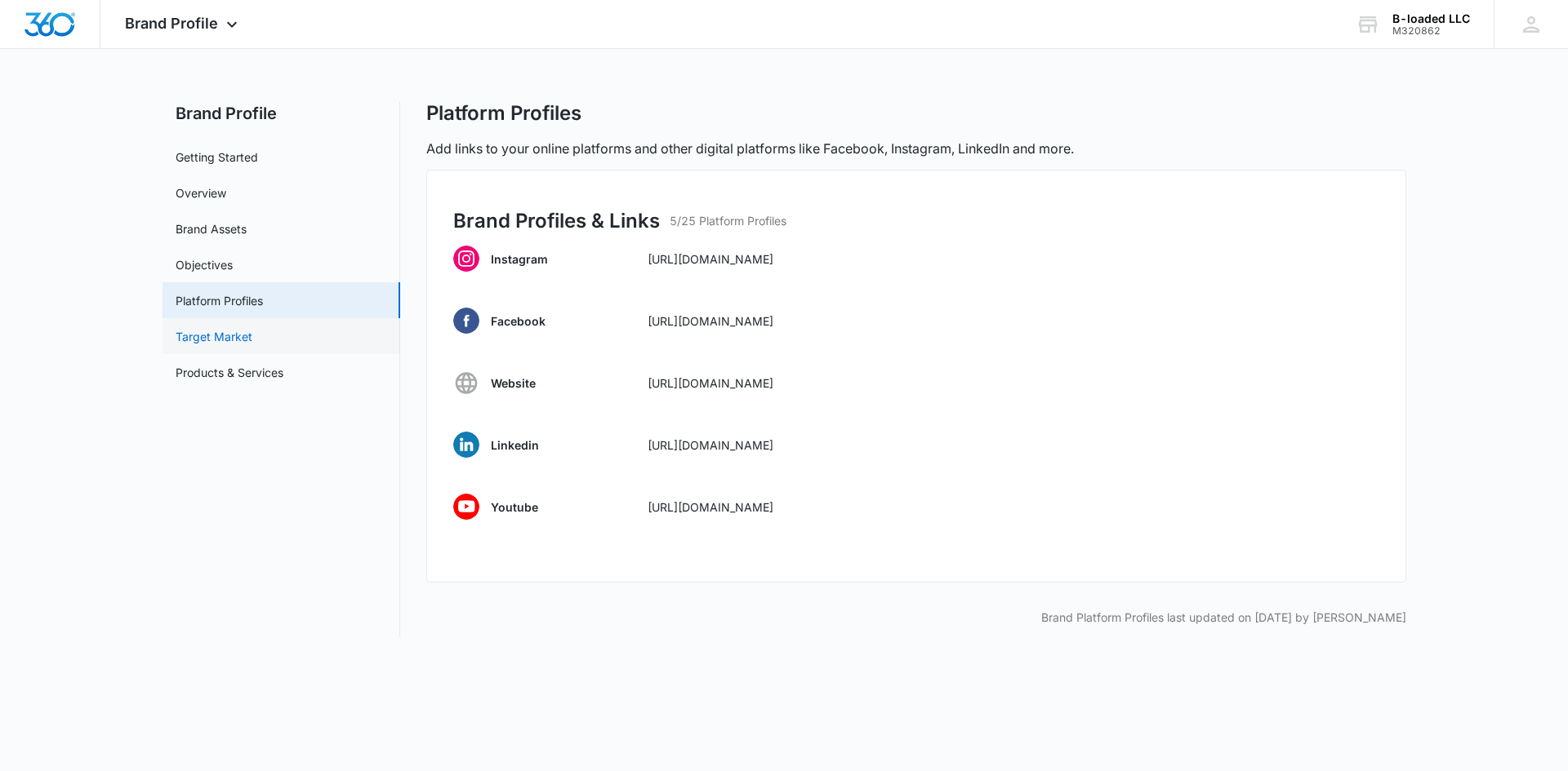
click at [224, 328] on link "Target Market" at bounding box center [214, 337] width 77 height 17
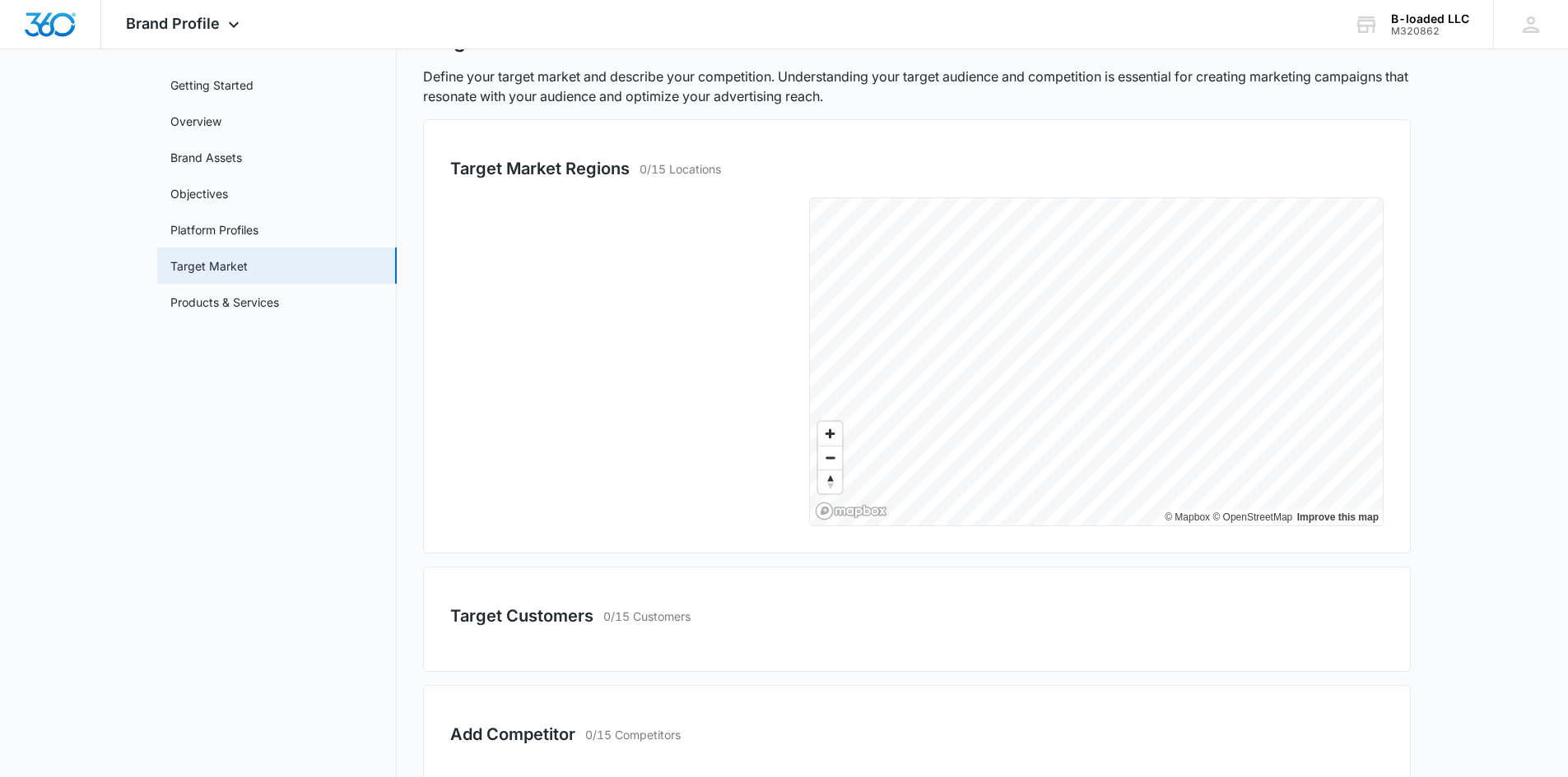
scroll to position [119, 0]
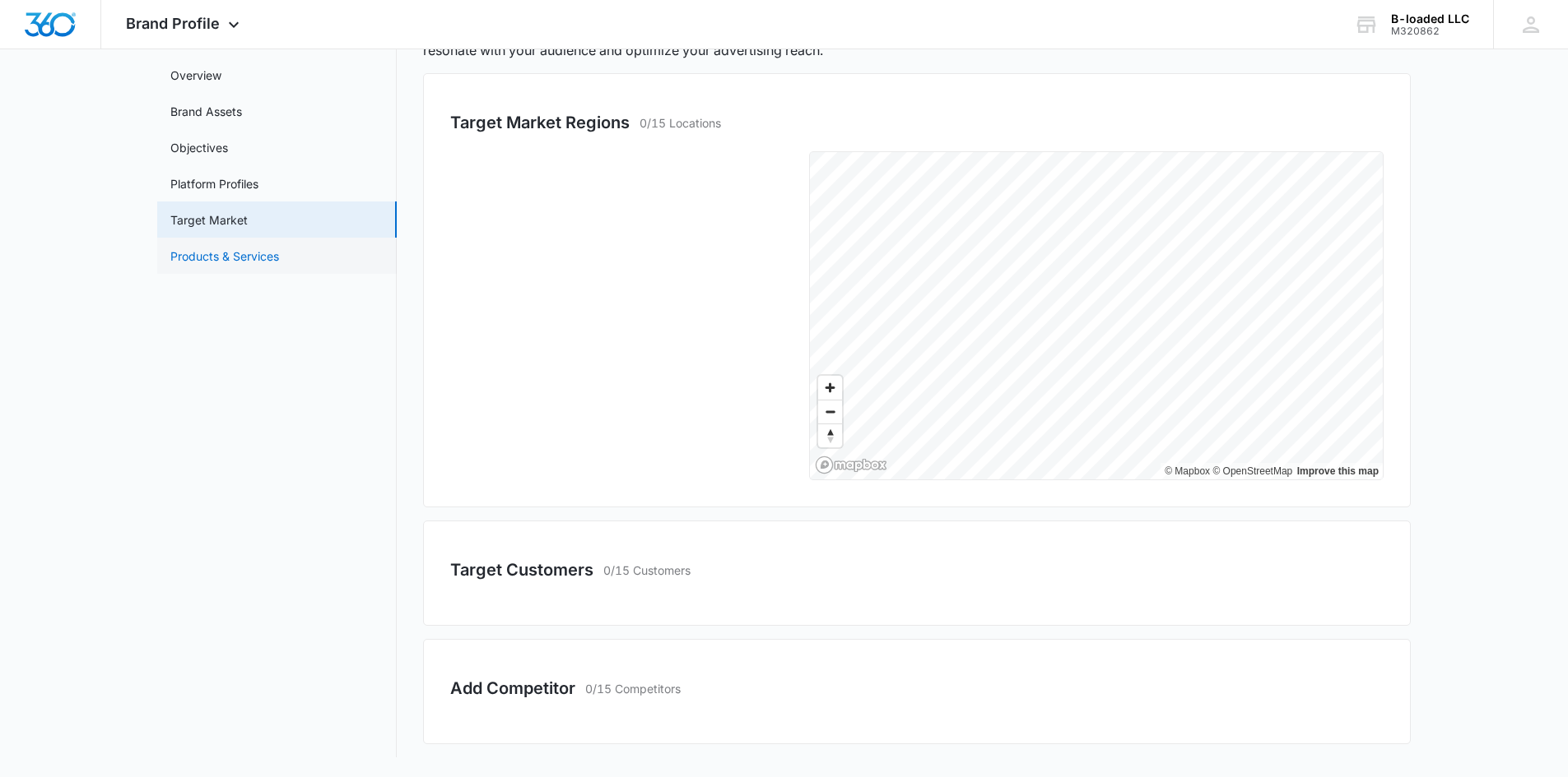
click at [192, 251] on link "Products & Services" at bounding box center [224, 256] width 109 height 17
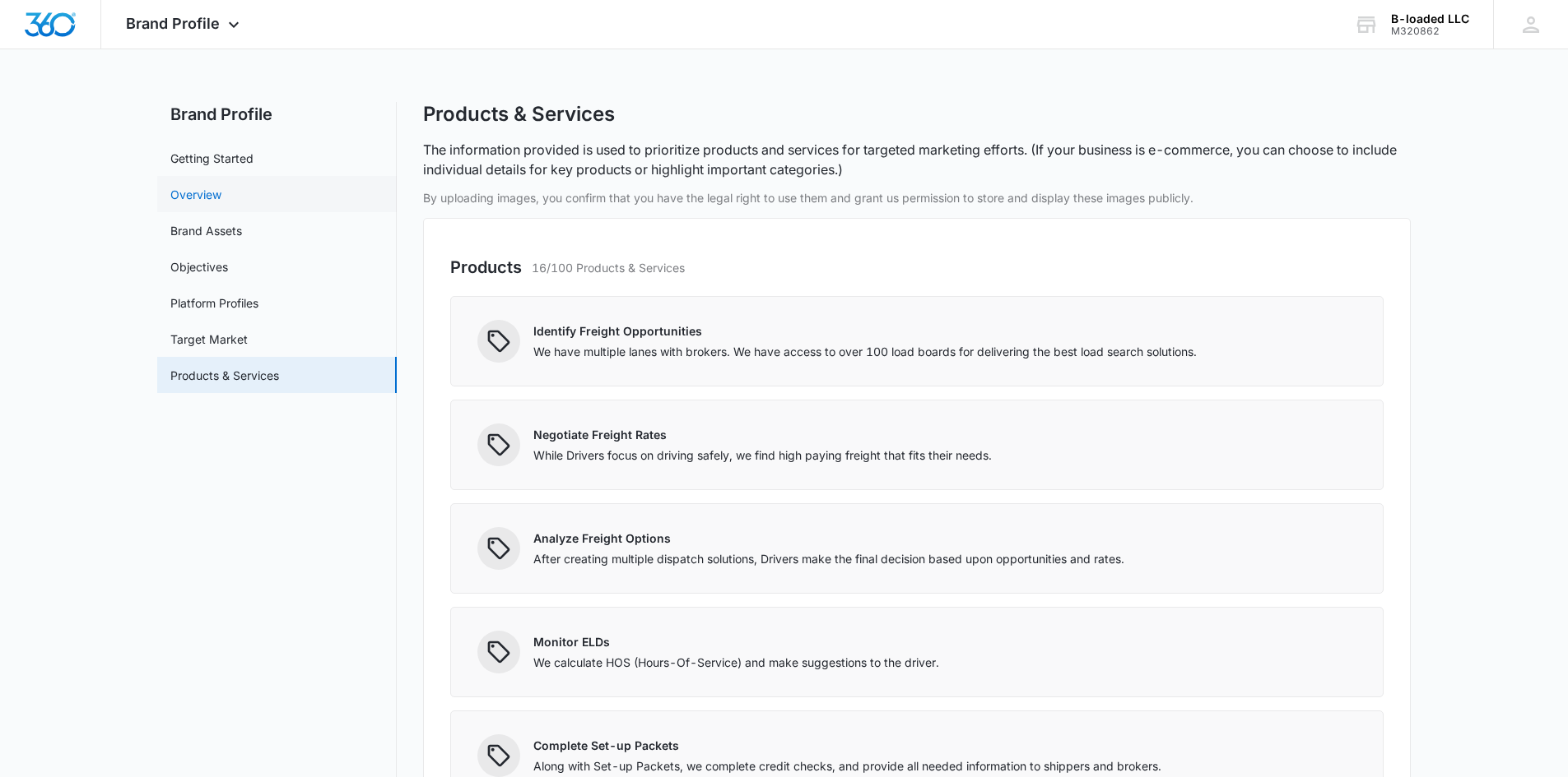
click at [188, 189] on link "Overview" at bounding box center [196, 195] width 51 height 17
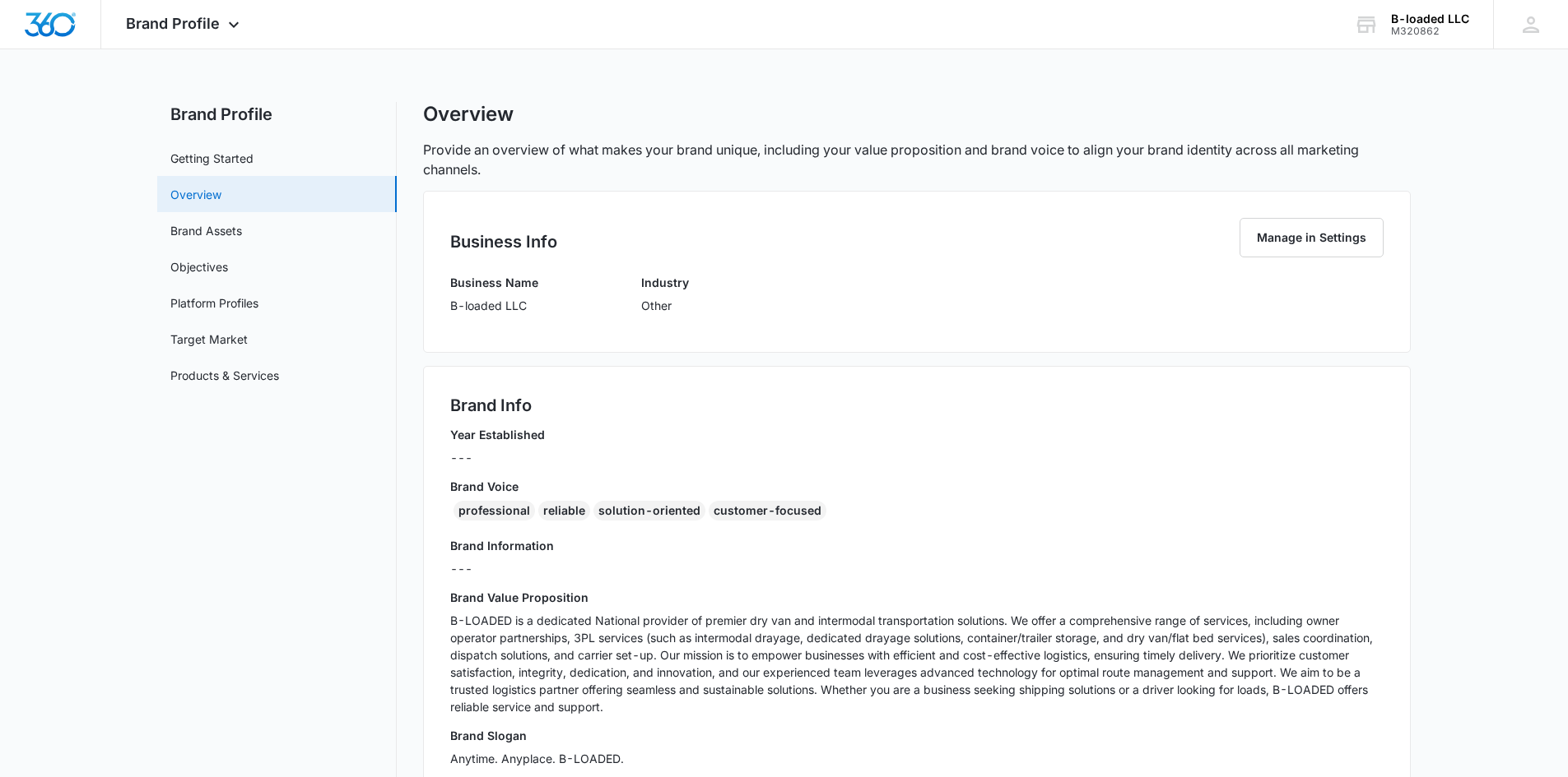
click at [194, 186] on link "Overview" at bounding box center [196, 195] width 51 height 17
click at [218, 24] on span "Brand Profile" at bounding box center [172, 24] width 94 height 17
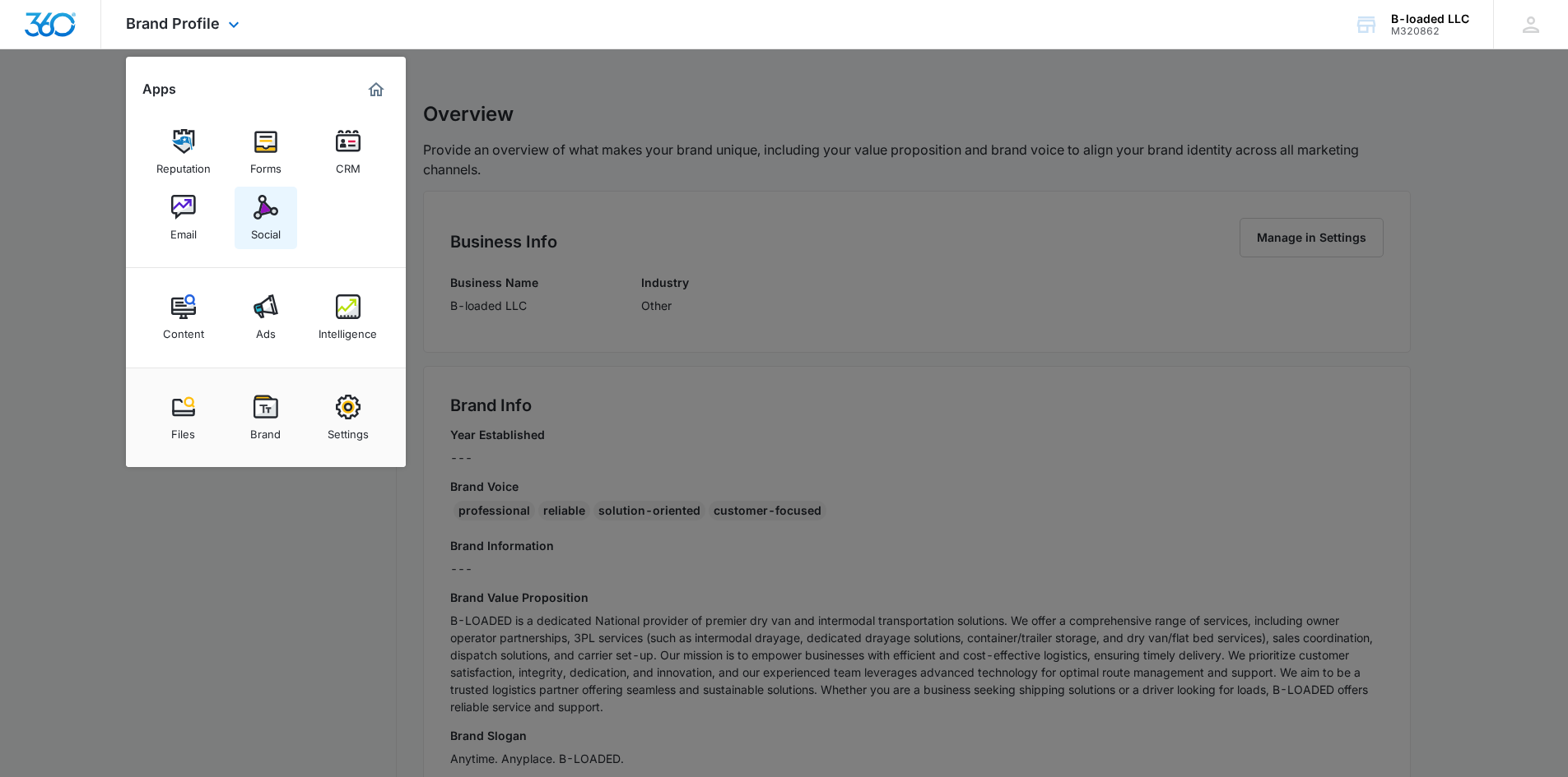
click at [271, 212] on img at bounding box center [266, 207] width 25 height 25
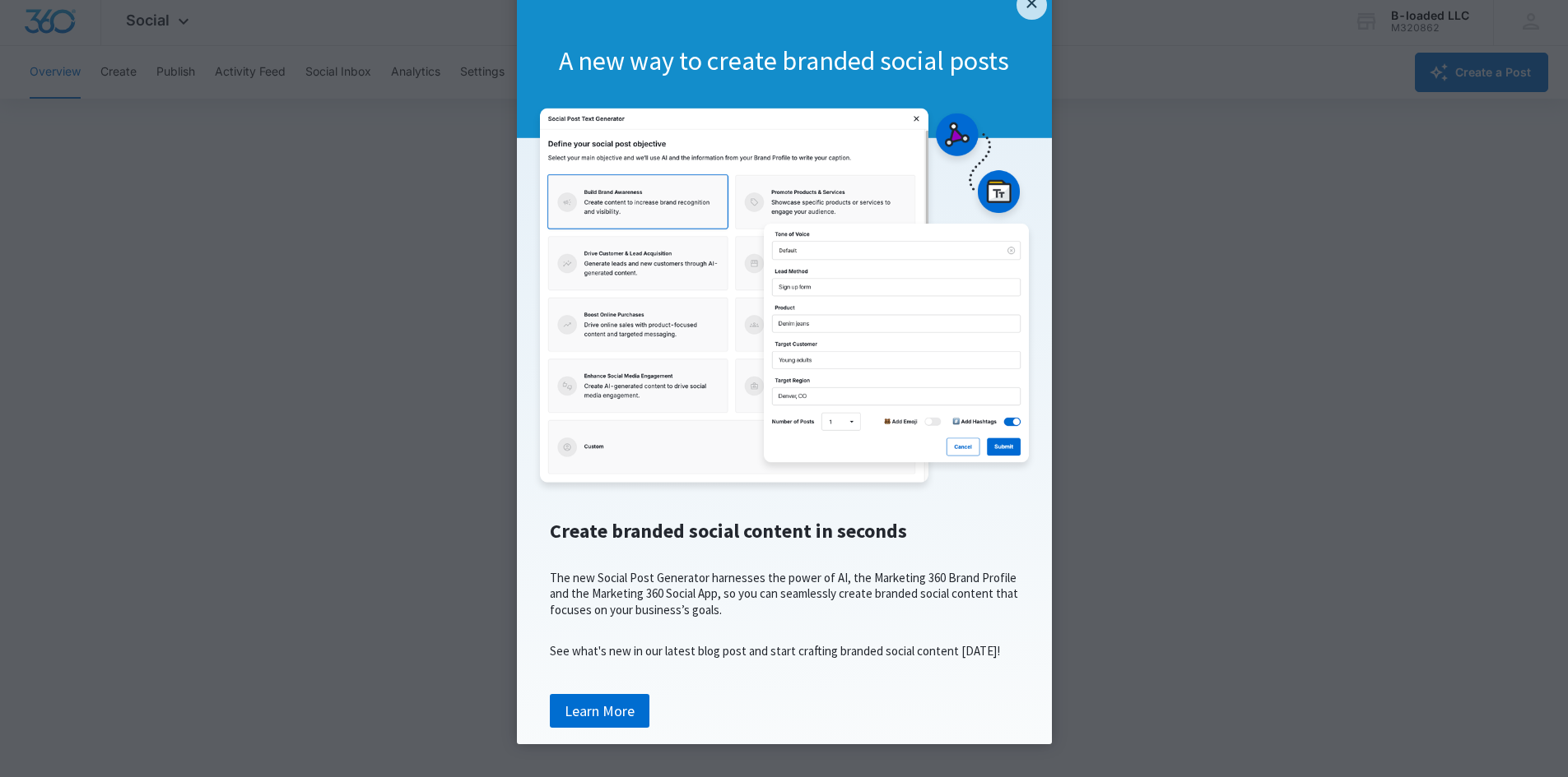
scroll to position [4, 0]
click at [593, 715] on link "Learn More" at bounding box center [599, 712] width 99 height 35
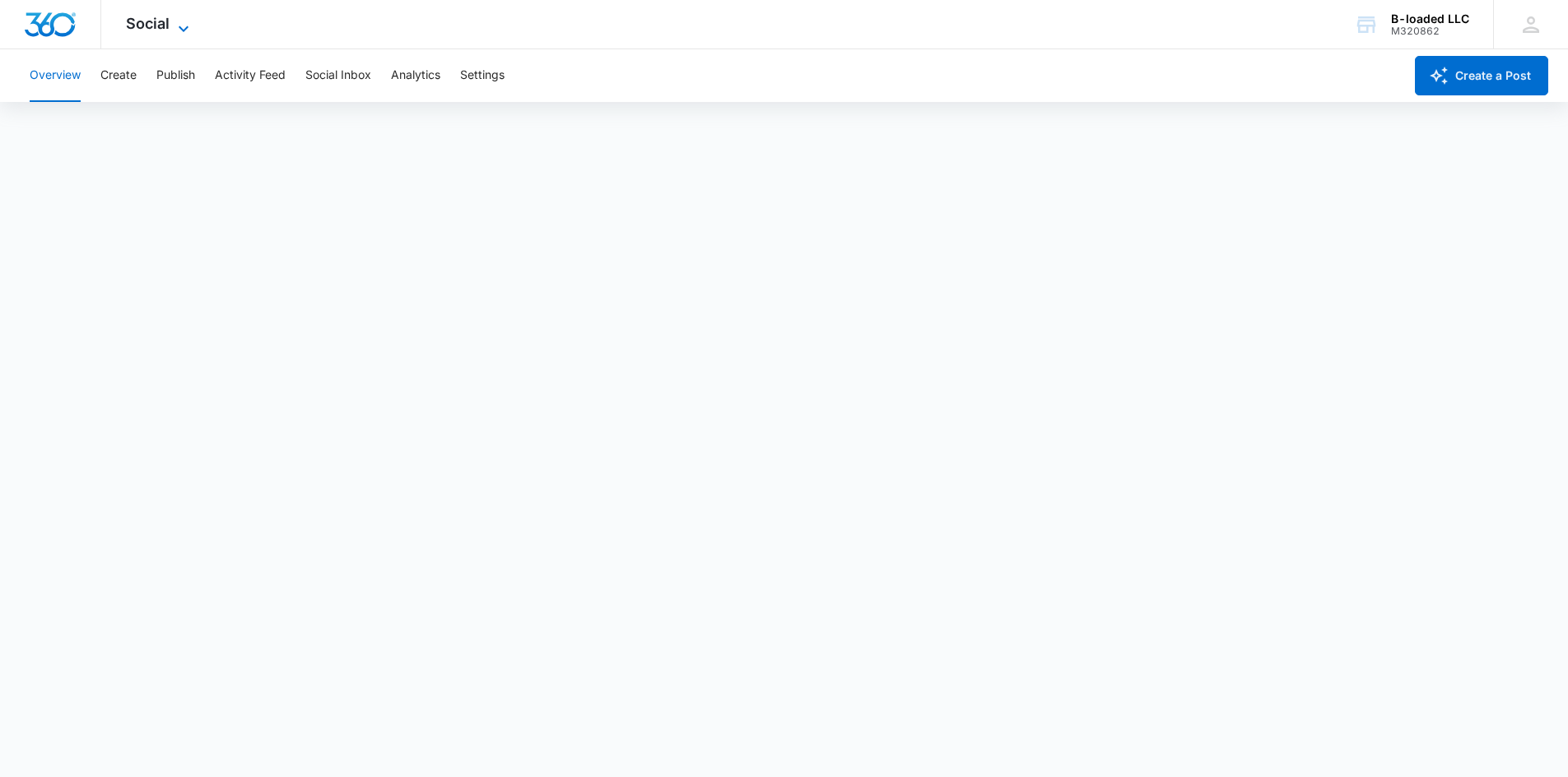
click at [167, 26] on span "Social" at bounding box center [148, 24] width 44 height 17
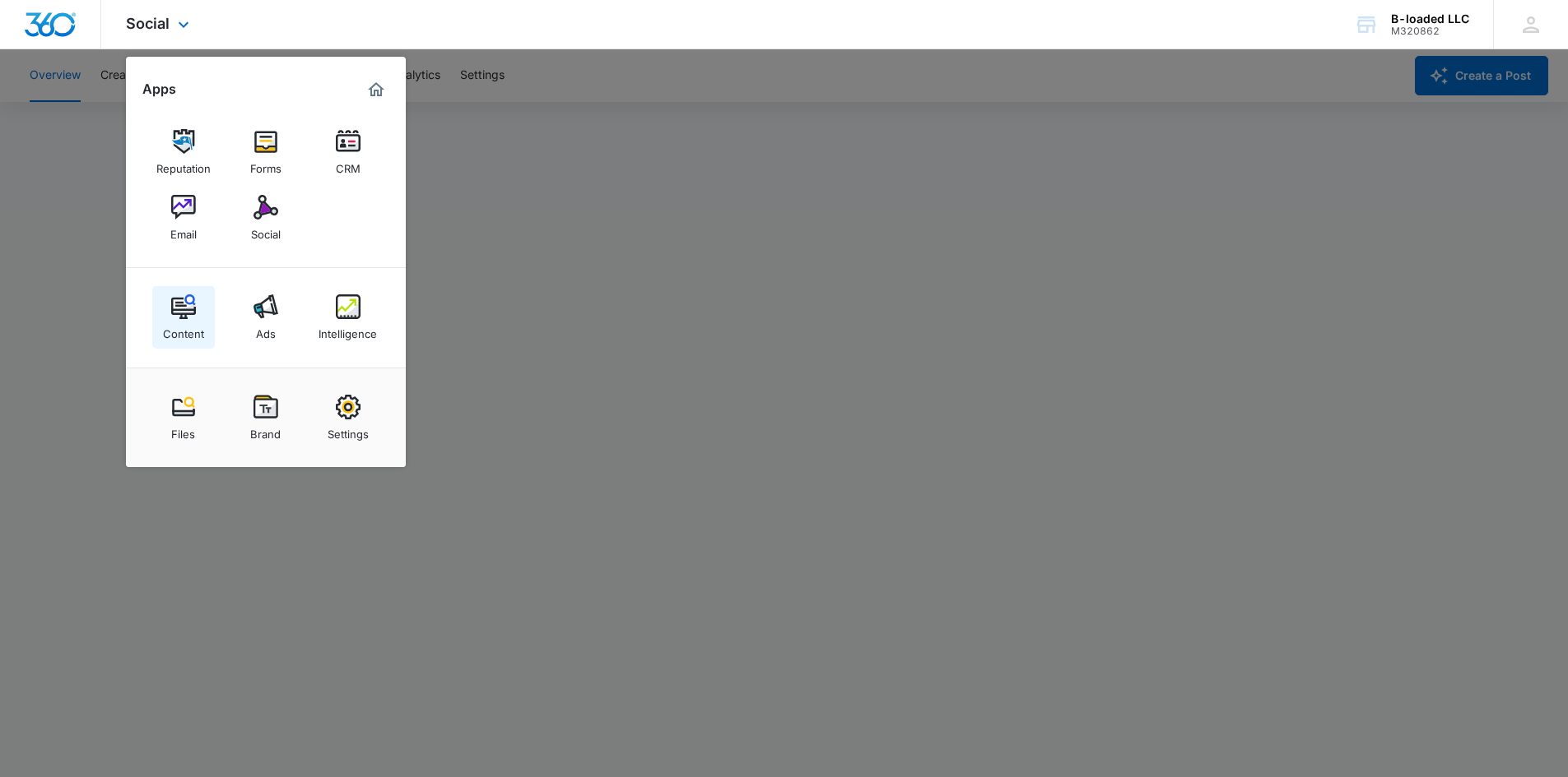
click at [183, 327] on div "Content" at bounding box center [183, 330] width 42 height 22
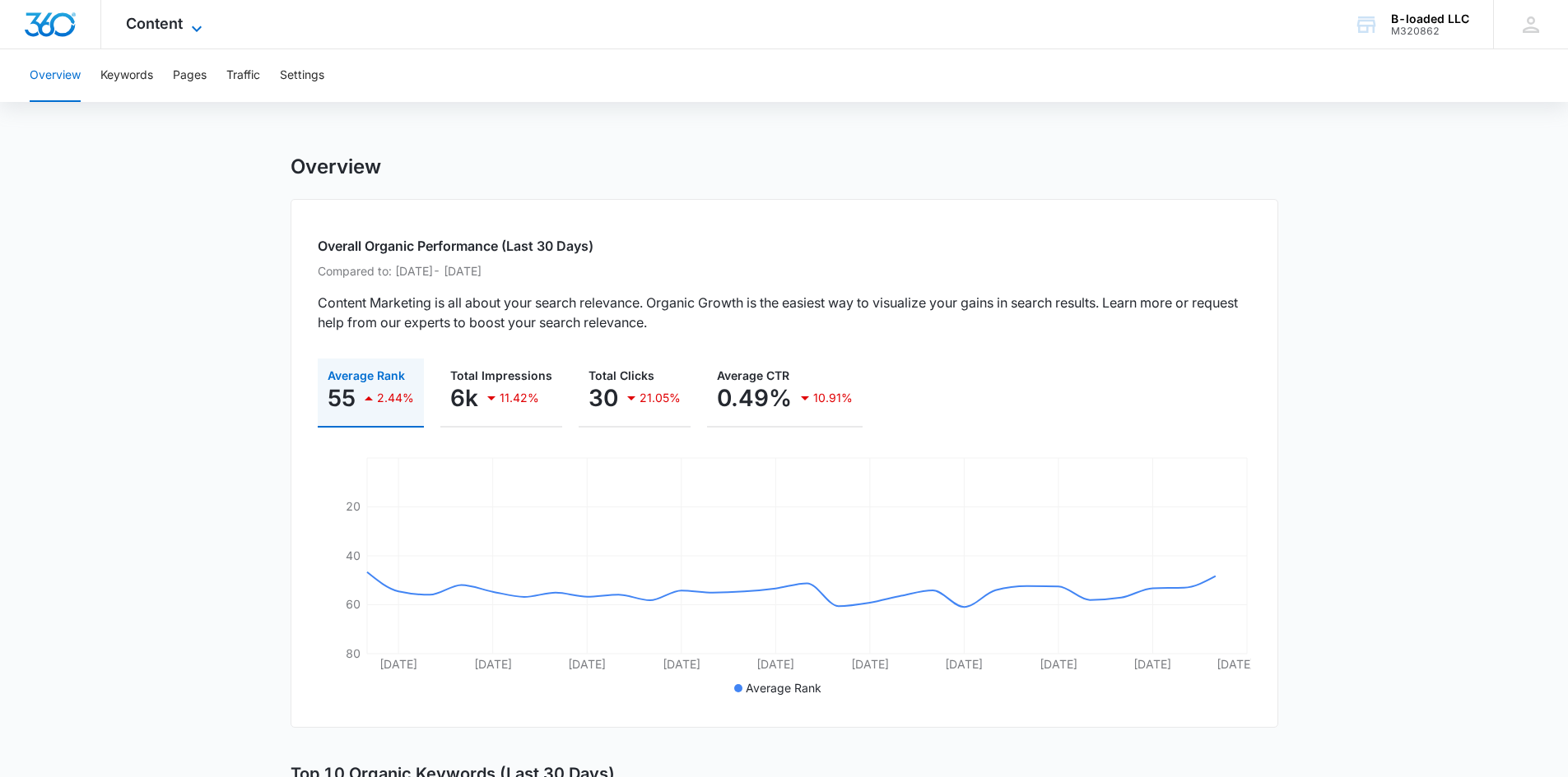
click at [182, 26] on span "Content" at bounding box center [154, 24] width 57 height 17
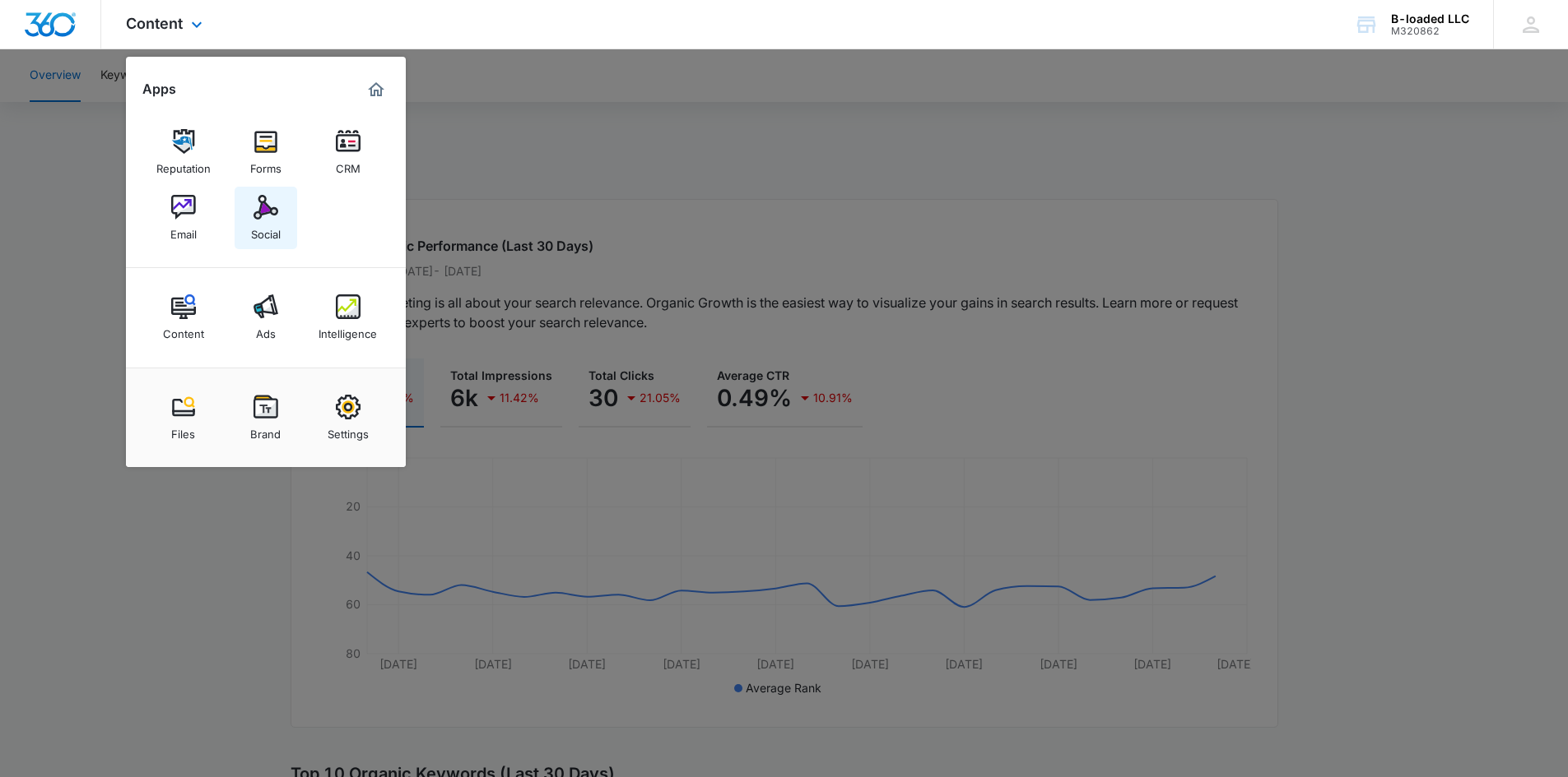
click at [264, 223] on div "Social" at bounding box center [265, 230] width 29 height 22
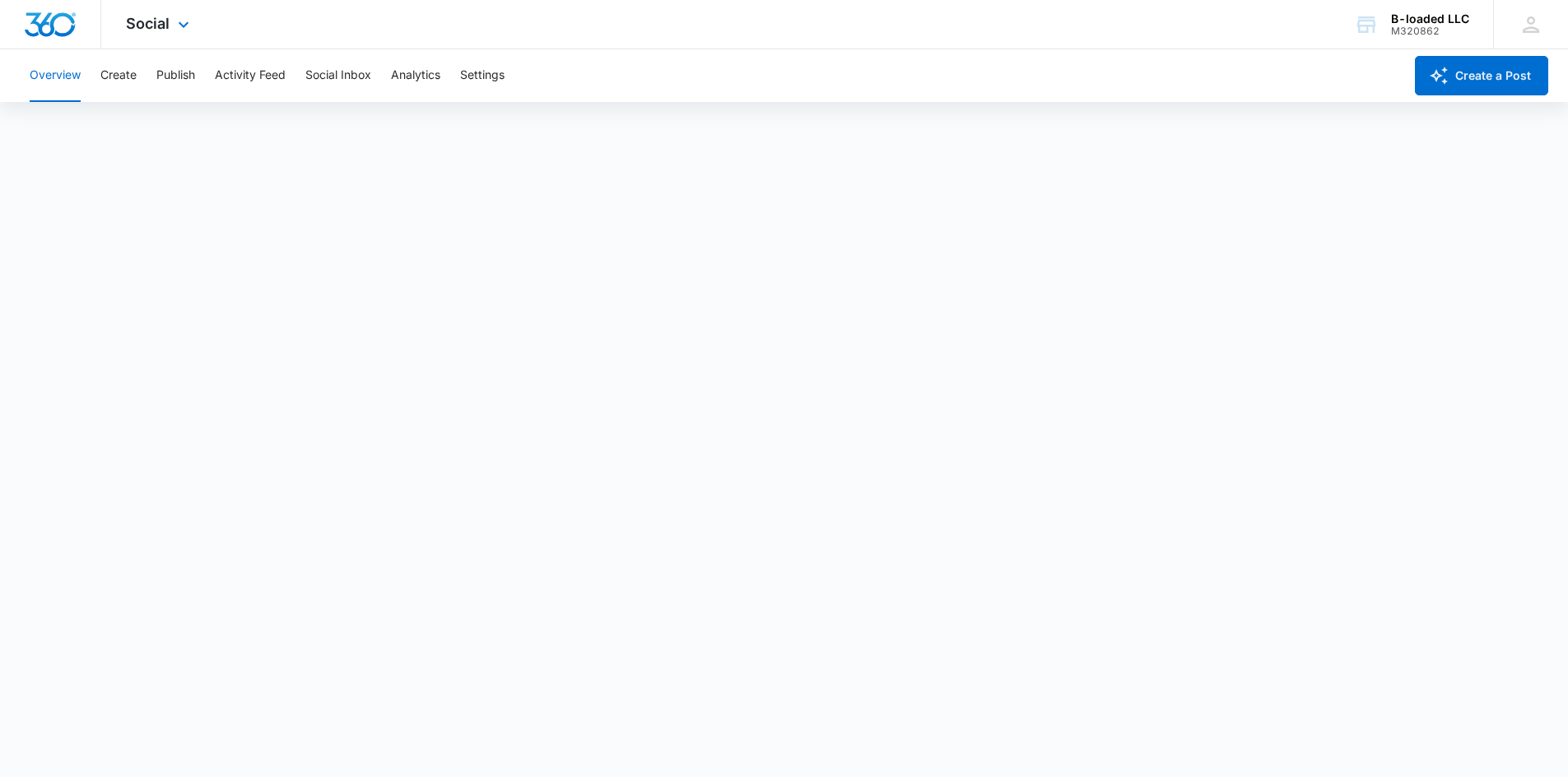
scroll to position [4, 0]
click at [162, 81] on button "Publish" at bounding box center [175, 76] width 39 height 53
click at [133, 74] on button "Create" at bounding box center [118, 76] width 36 height 53
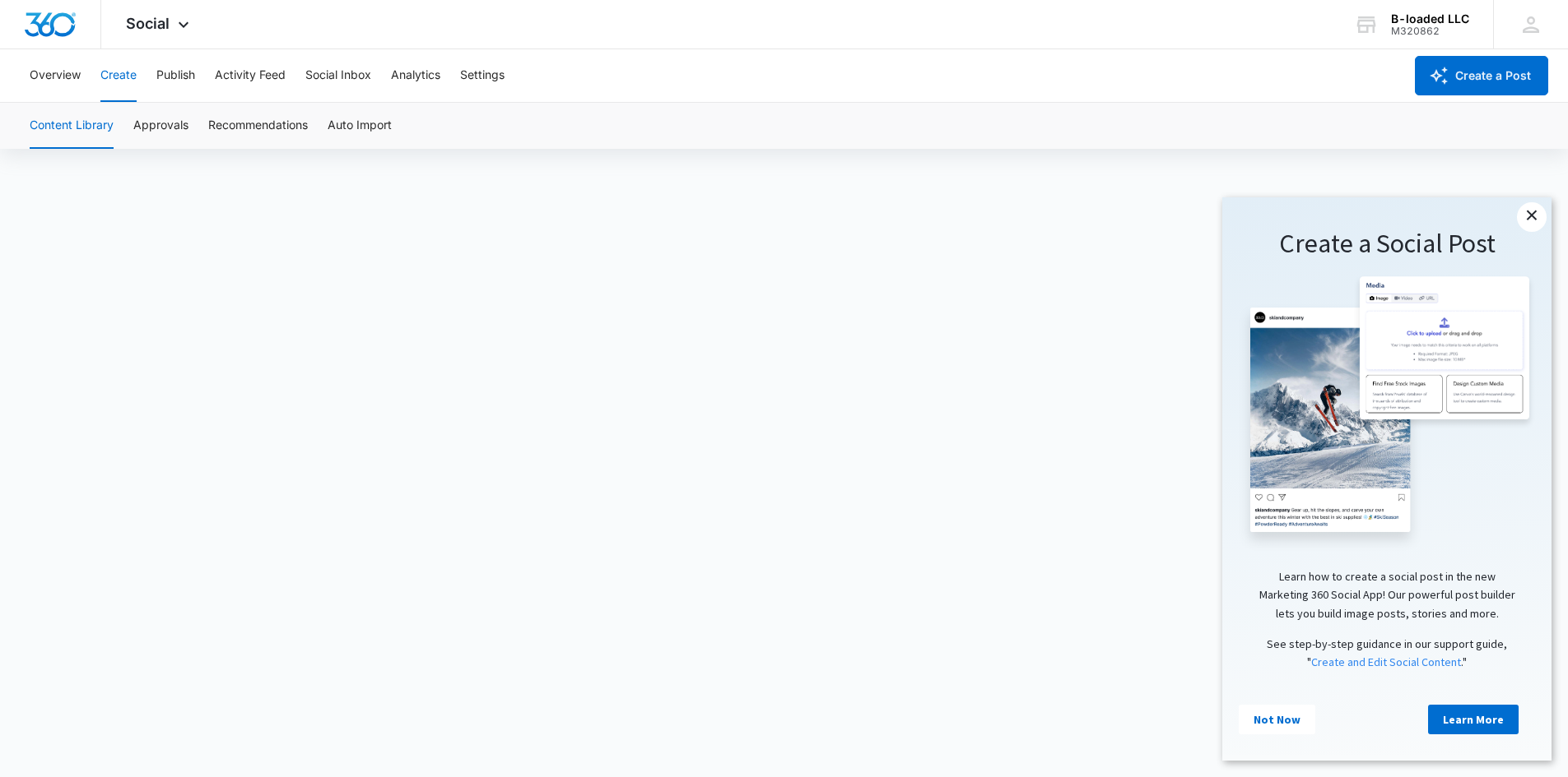
click at [1533, 221] on link "×" at bounding box center [1531, 216] width 29 height 29
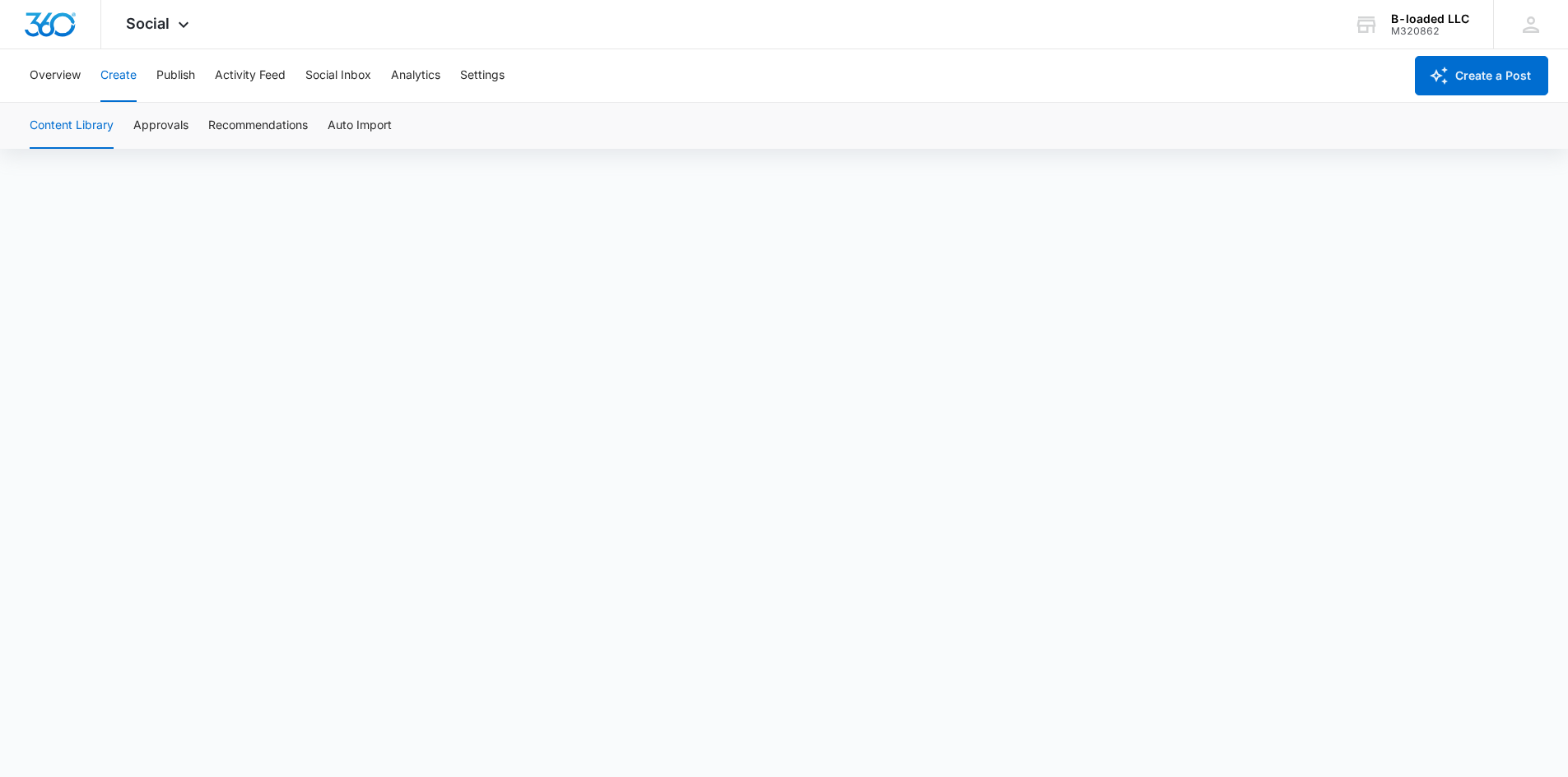
click at [565, 95] on div "Overview Create Publish Activity Feed Social Inbox Analytics Settings" at bounding box center [711, 76] width 1384 height 53
click at [45, 18] on img "Dashboard" at bounding box center [50, 25] width 53 height 25
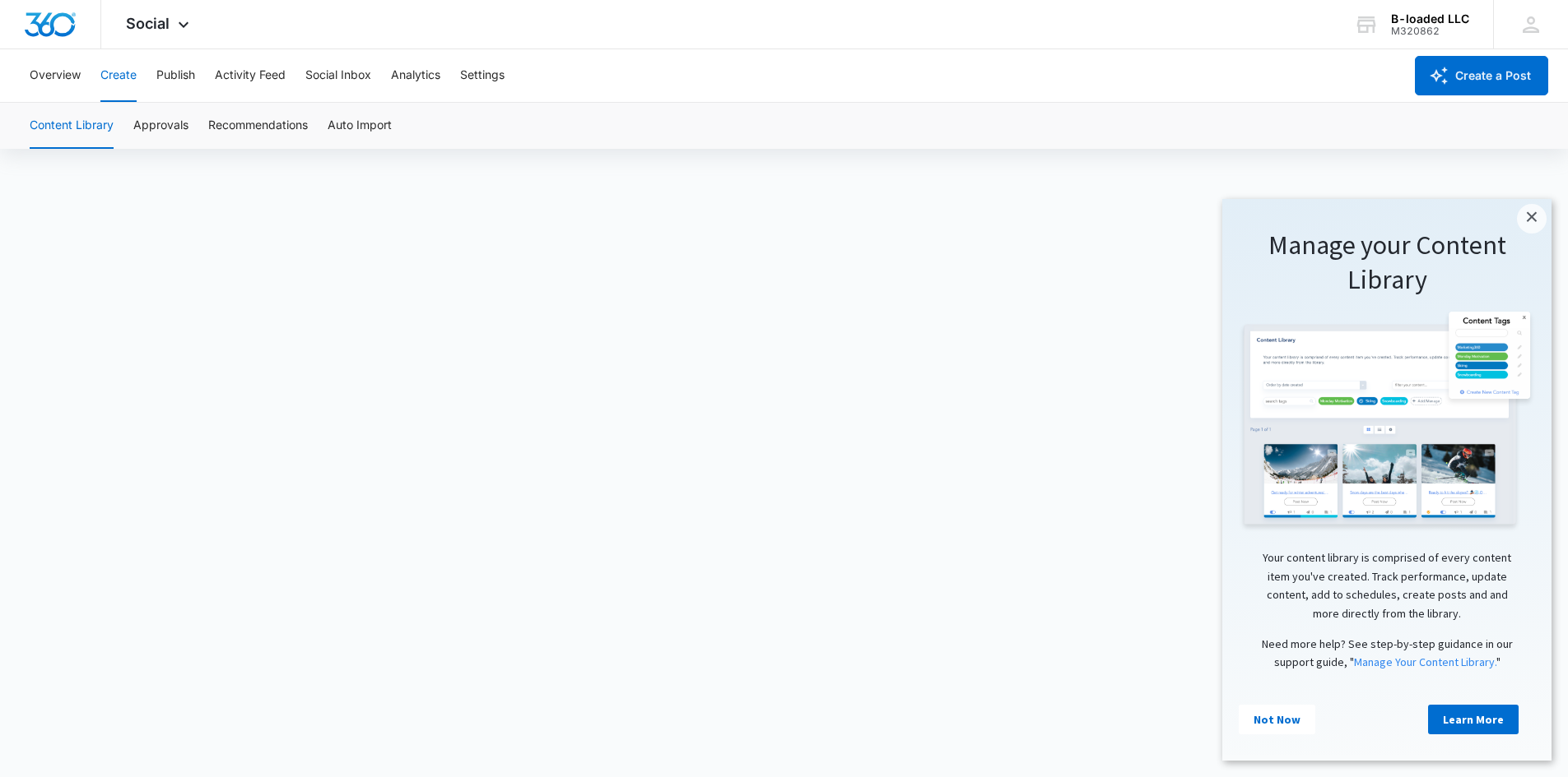
scroll to position [11, 0]
click at [1532, 220] on link "×" at bounding box center [1531, 218] width 29 height 29
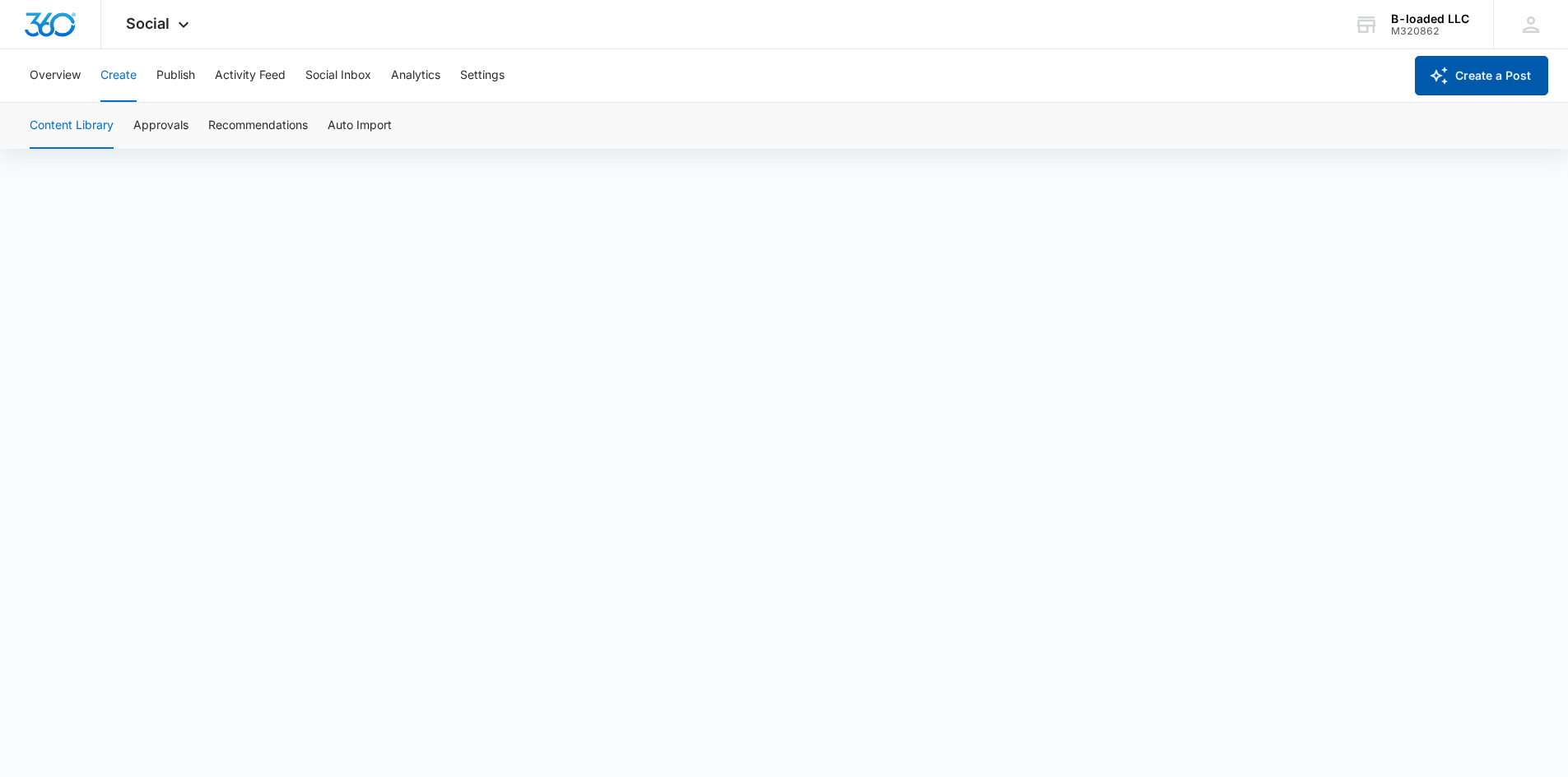
click at [1478, 60] on button "Create a Post" at bounding box center [1481, 76] width 133 height 40
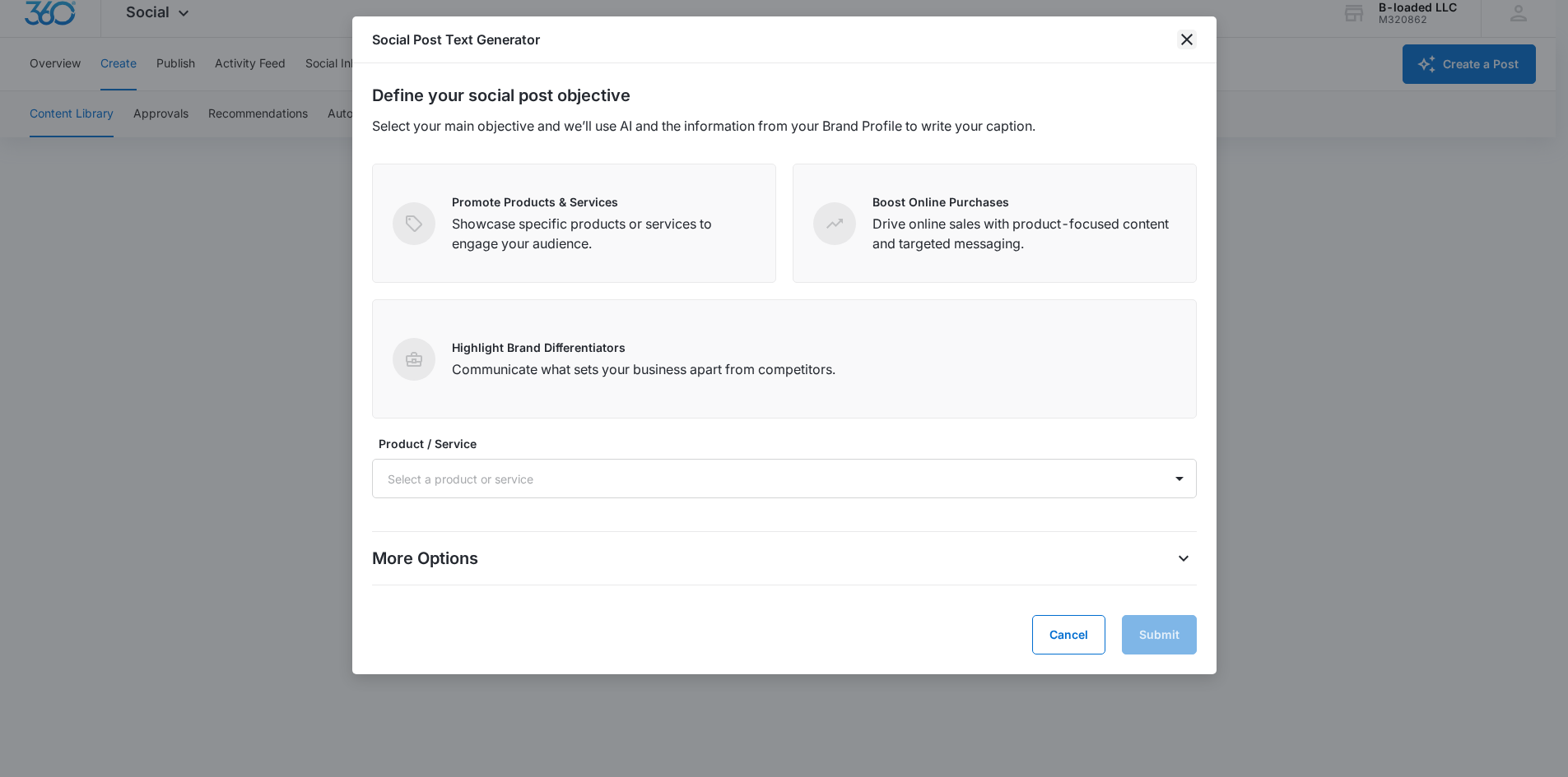
click at [1188, 37] on icon "close" at bounding box center [1187, 39] width 20 height 20
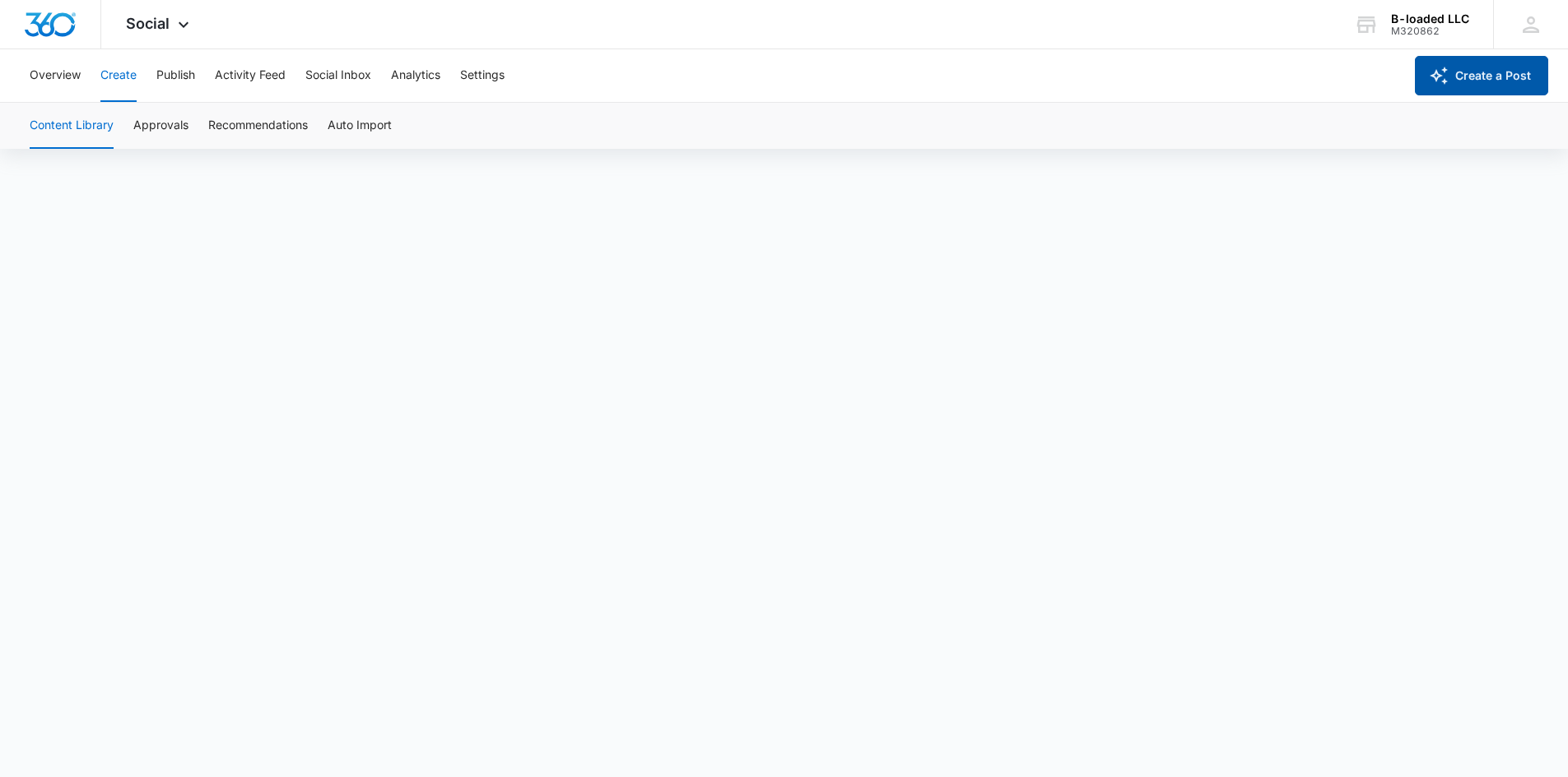
click at [1481, 67] on button "Create a Post" at bounding box center [1481, 76] width 133 height 40
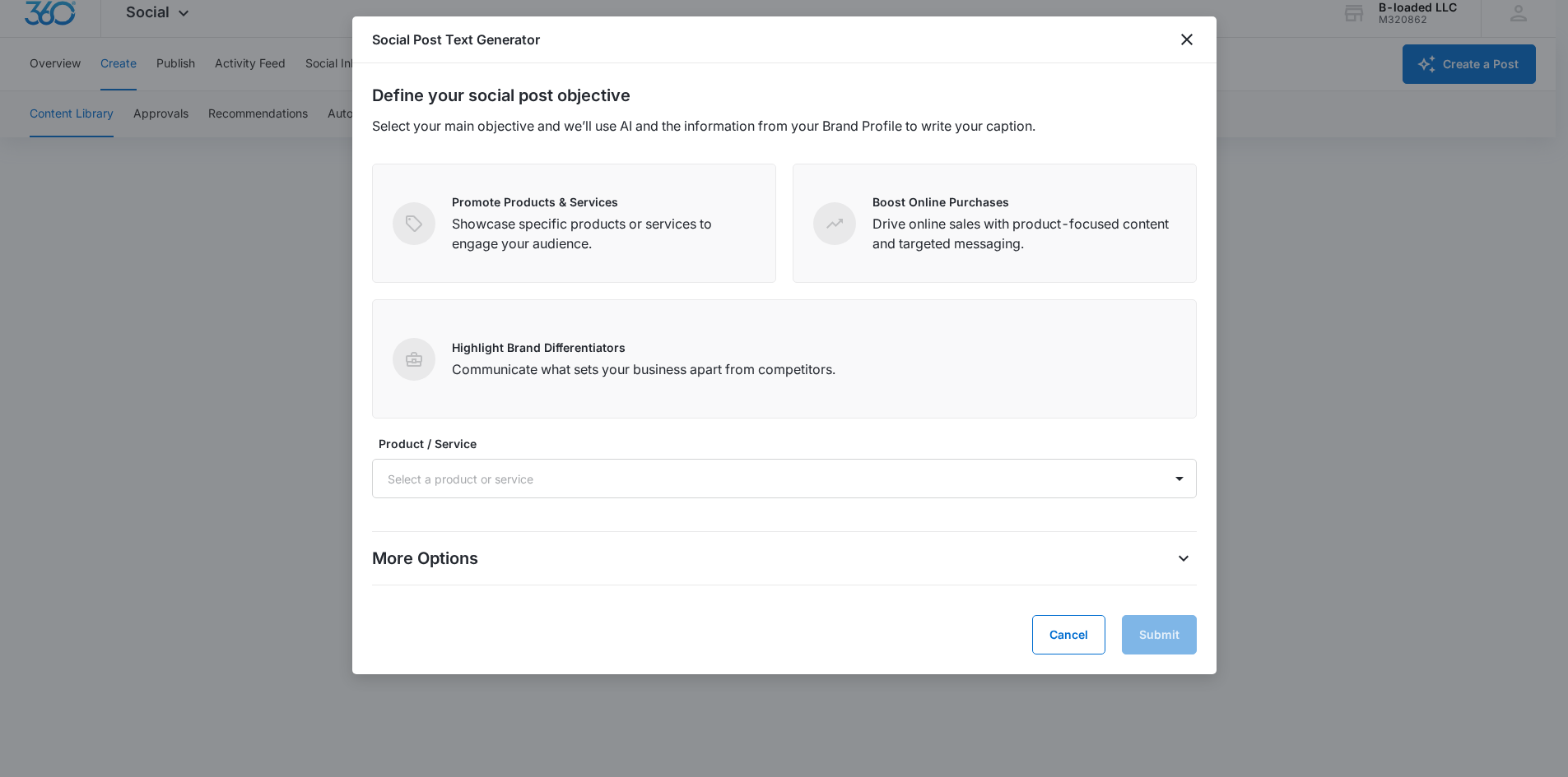
drag, startPoint x: 1147, startPoint y: 544, endPoint x: 1159, endPoint y: 546, distance: 12.2
click at [1154, 544] on div "More Options Tone of Voice Default Number of Posts 1 2 3 4 5 6 7 8 9 10 🐻 Add E…" at bounding box center [784, 558] width 825 height 80
click at [1159, 546] on div "More Options" at bounding box center [784, 559] width 825 height 26
click at [1180, 561] on icon "More Options" at bounding box center [1183, 559] width 20 height 20
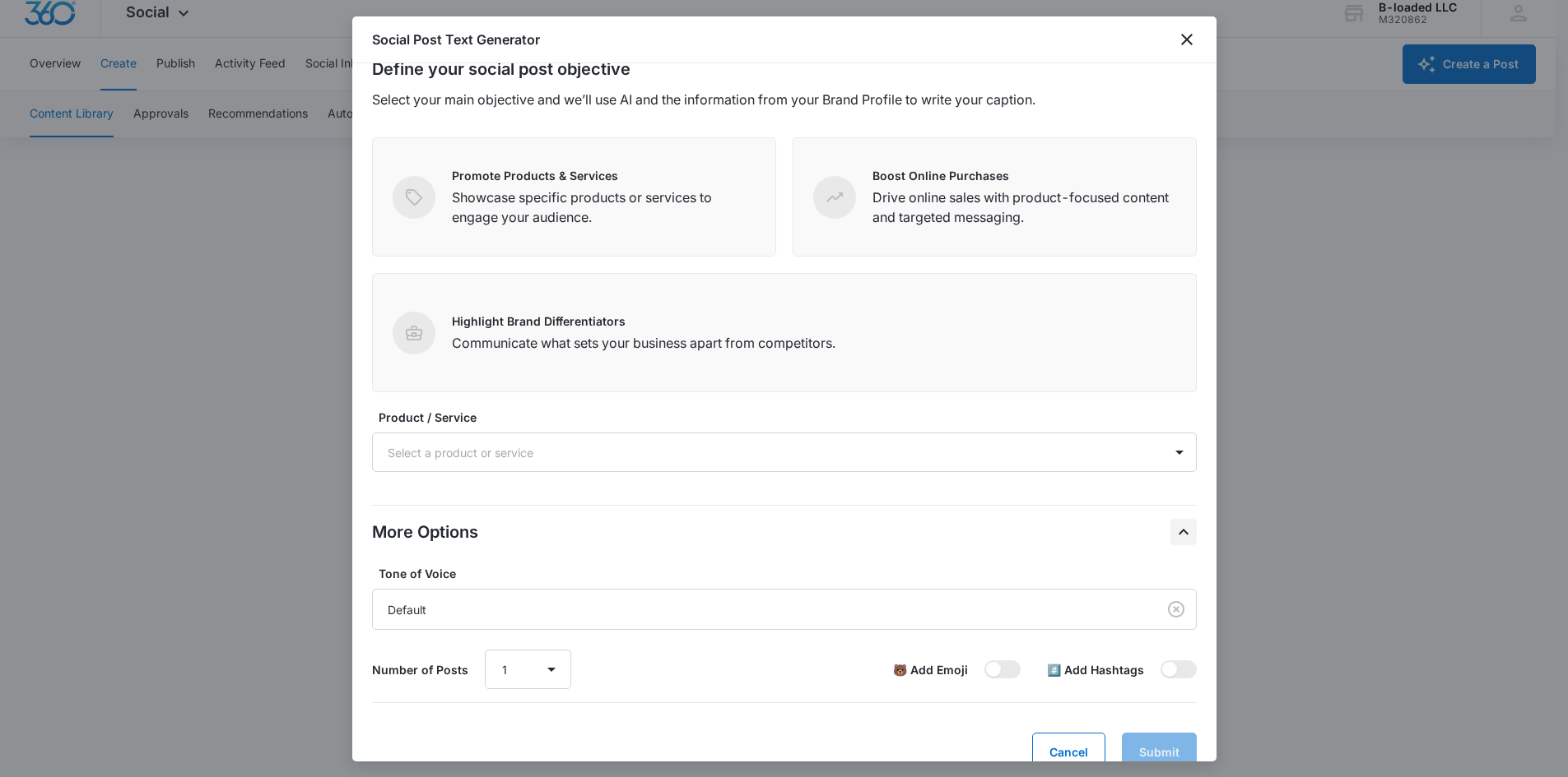
scroll to position [0, 0]
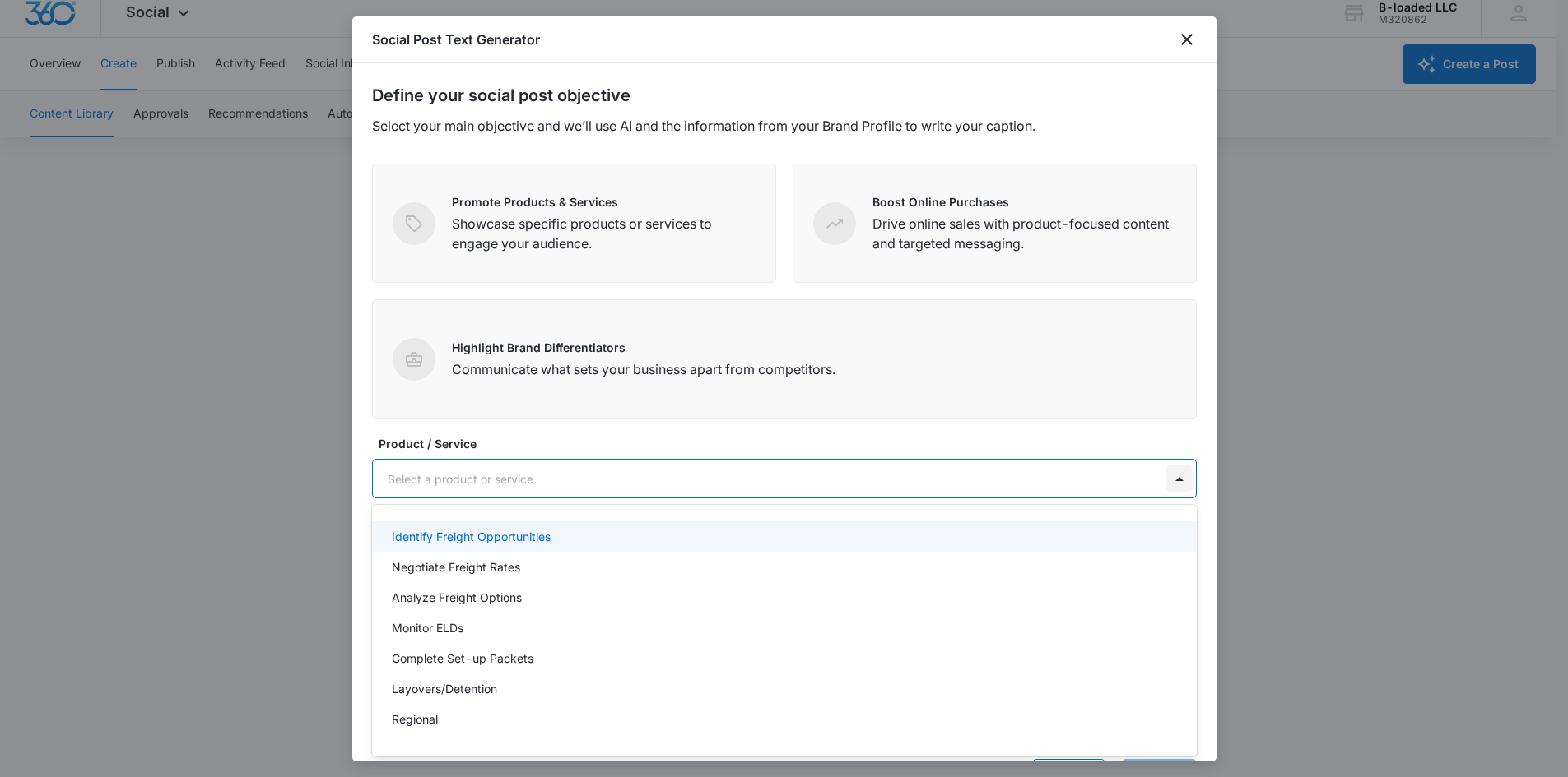
click at [1168, 476] on div at bounding box center [1179, 479] width 26 height 26
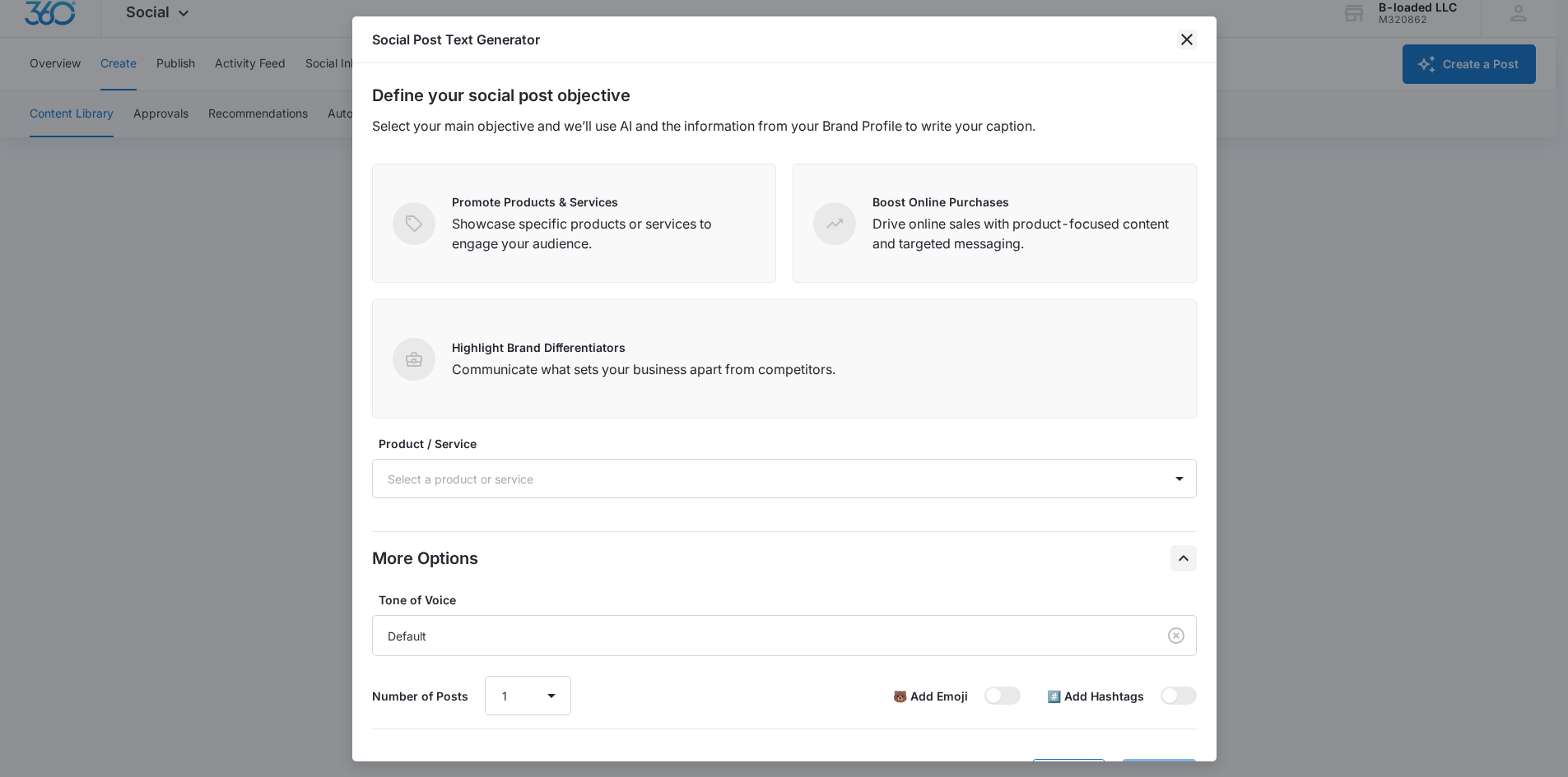
click at [1188, 35] on icon "close" at bounding box center [1187, 39] width 20 height 20
